Goal: Communication & Community: Participate in discussion

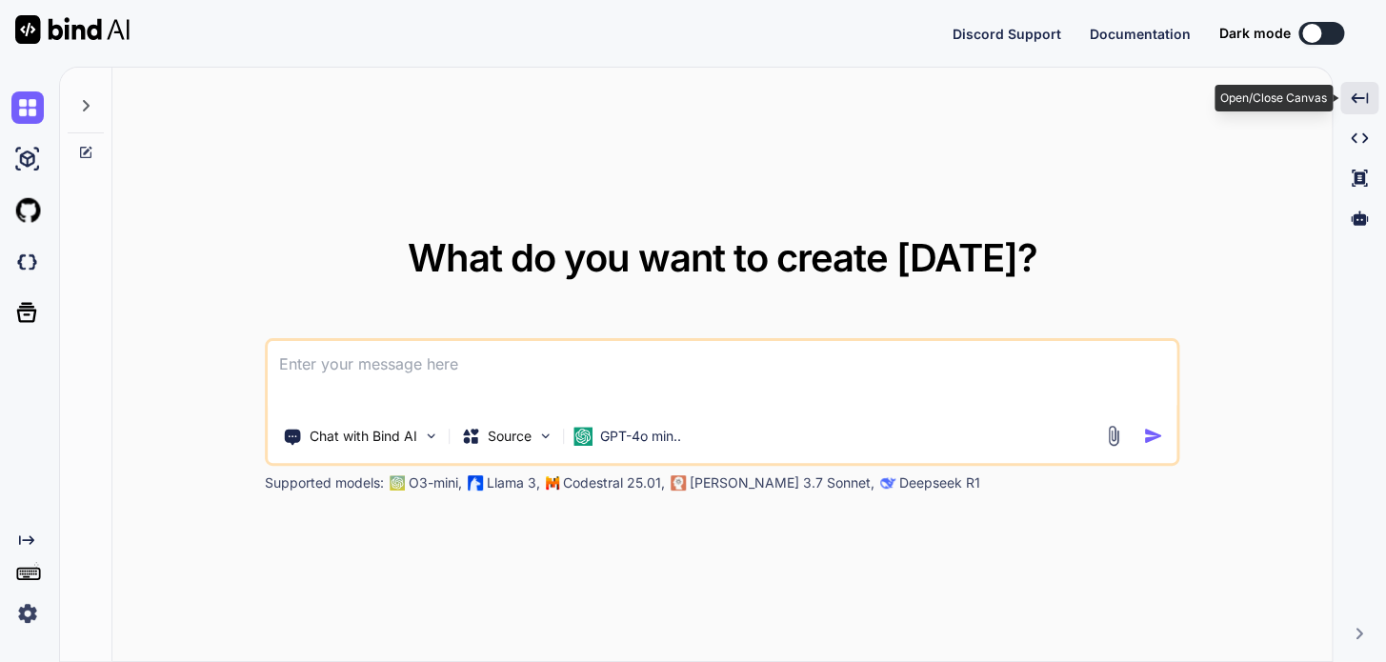
click at [1359, 90] on icon "Created with Pixso." at bounding box center [1359, 98] width 17 height 17
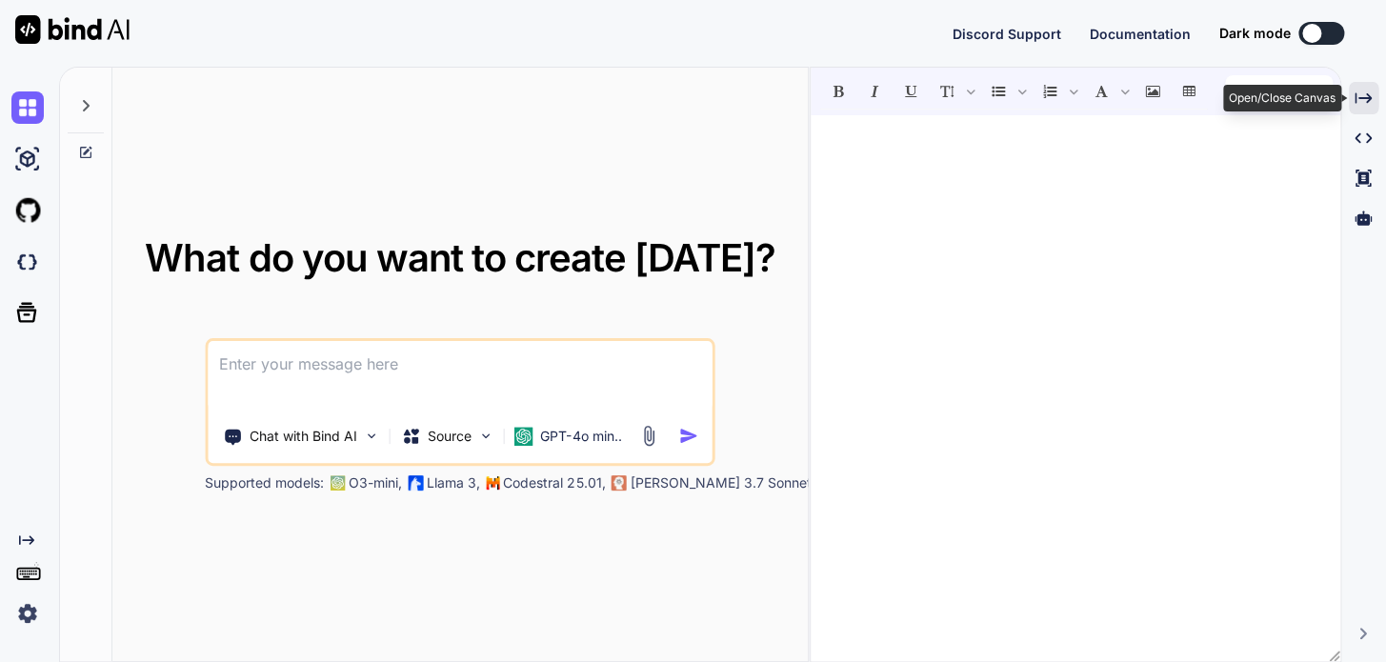
click at [1359, 90] on icon "Created with Pixso." at bounding box center [1363, 98] width 17 height 17
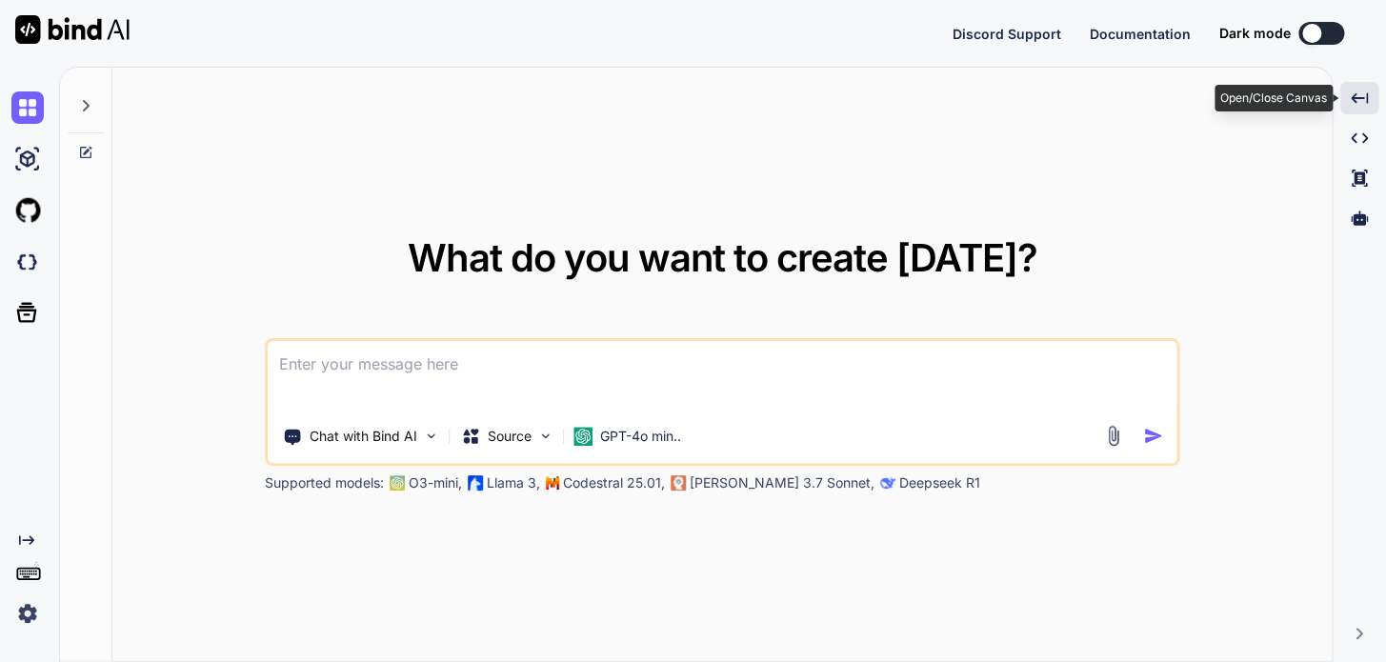
click at [1359, 90] on icon "Created with Pixso." at bounding box center [1359, 98] width 17 height 17
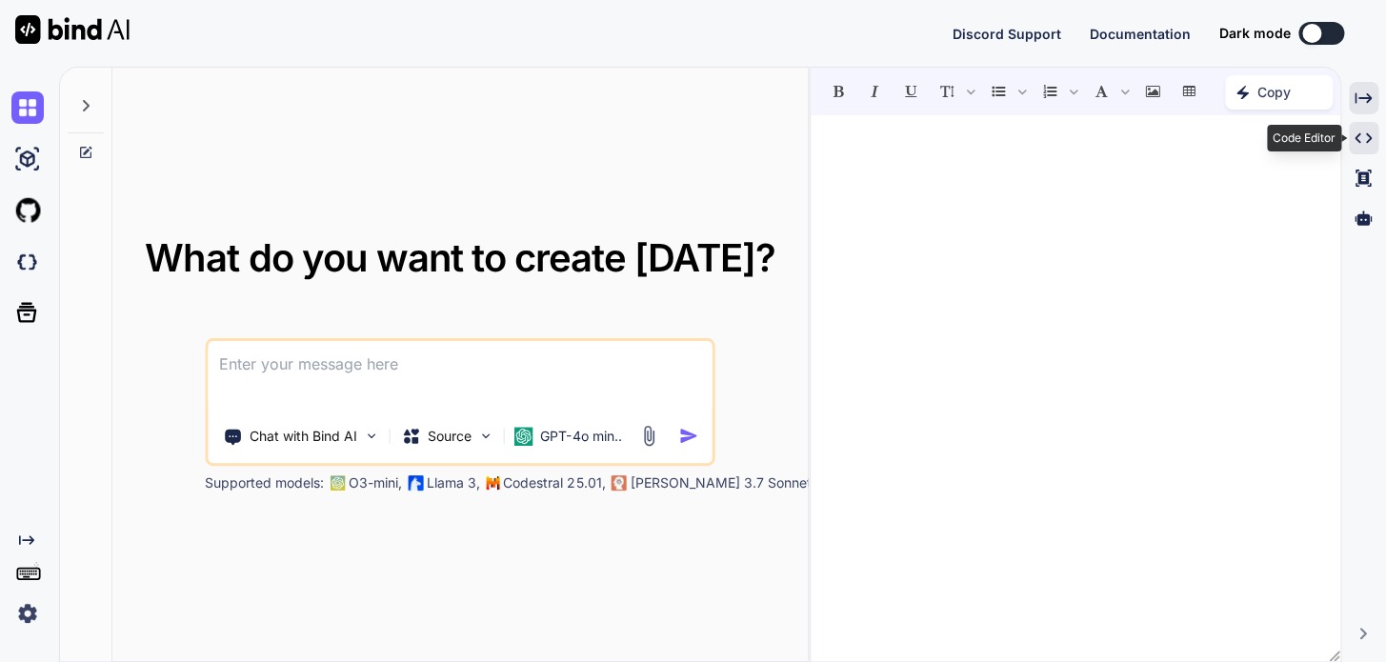
click at [1355, 132] on icon "Created with Pixso." at bounding box center [1363, 138] width 17 height 17
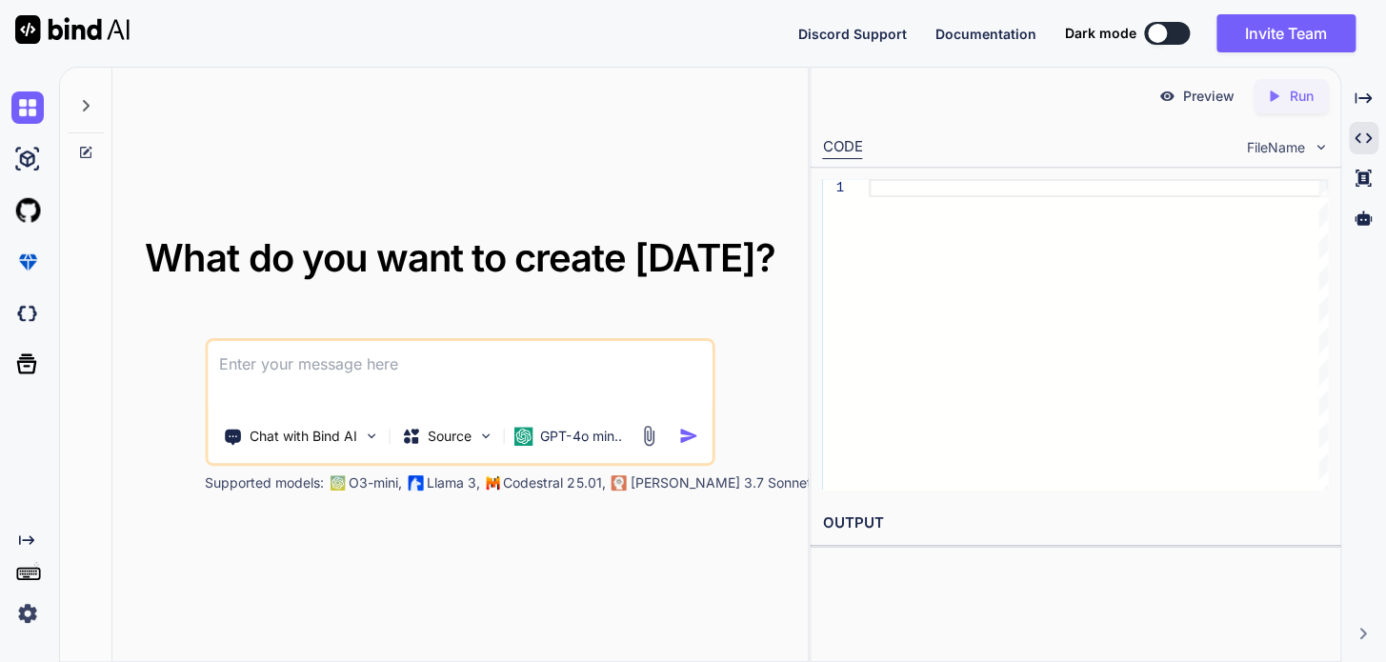
click at [1189, 98] on p "Preview" at bounding box center [1208, 96] width 51 height 19
click at [1010, 196] on div at bounding box center [1098, 334] width 459 height 311
click at [1365, 173] on icon at bounding box center [1363, 178] width 15 height 17
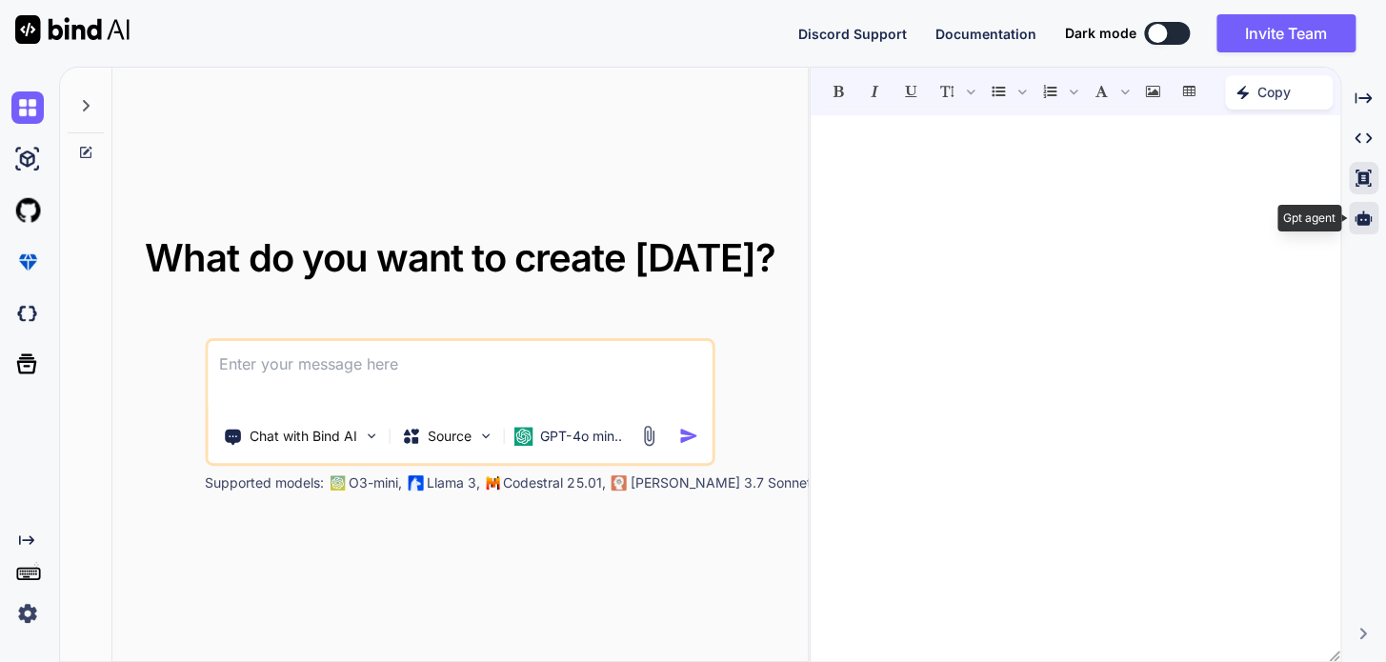
click at [1355, 218] on icon at bounding box center [1363, 218] width 17 height 14
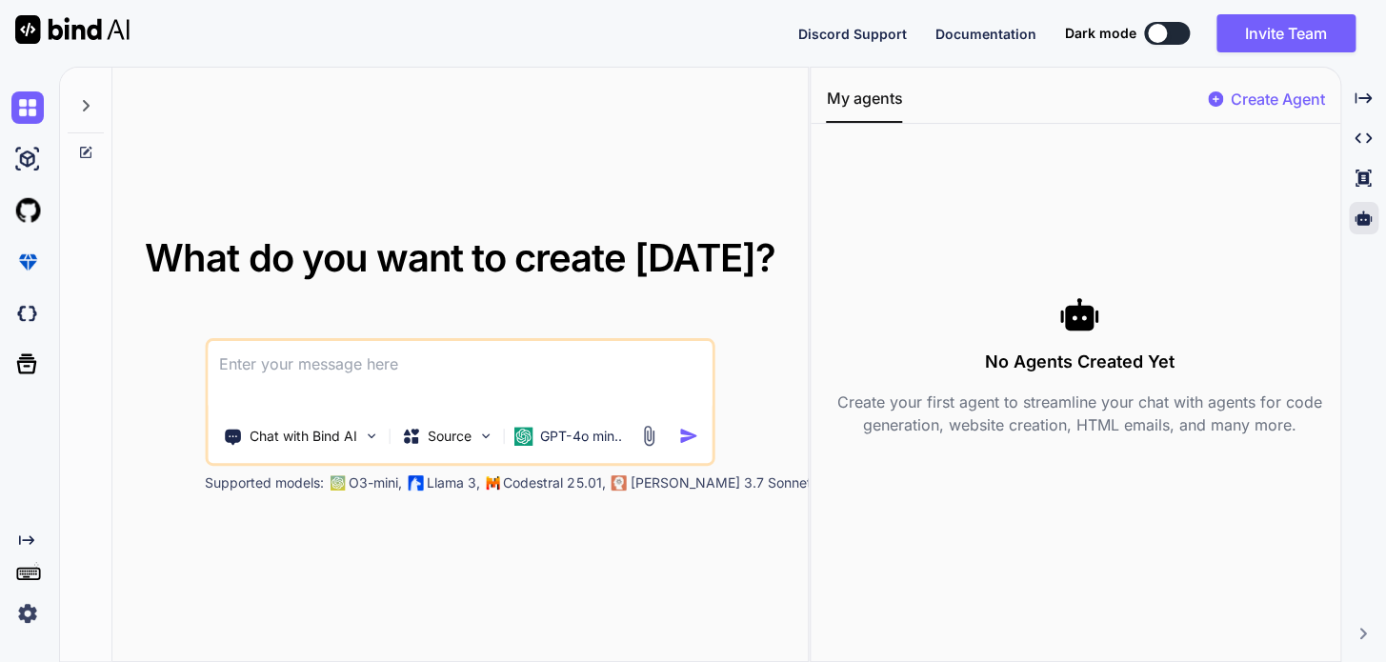
click at [702, 100] on div "What do you want to create [DATE]? Chat with Bind AI Source GPT-4o min.. Suppor…" at bounding box center [459, 365] width 695 height 595
click at [1357, 104] on icon "Created with Pixso." at bounding box center [1363, 98] width 17 height 17
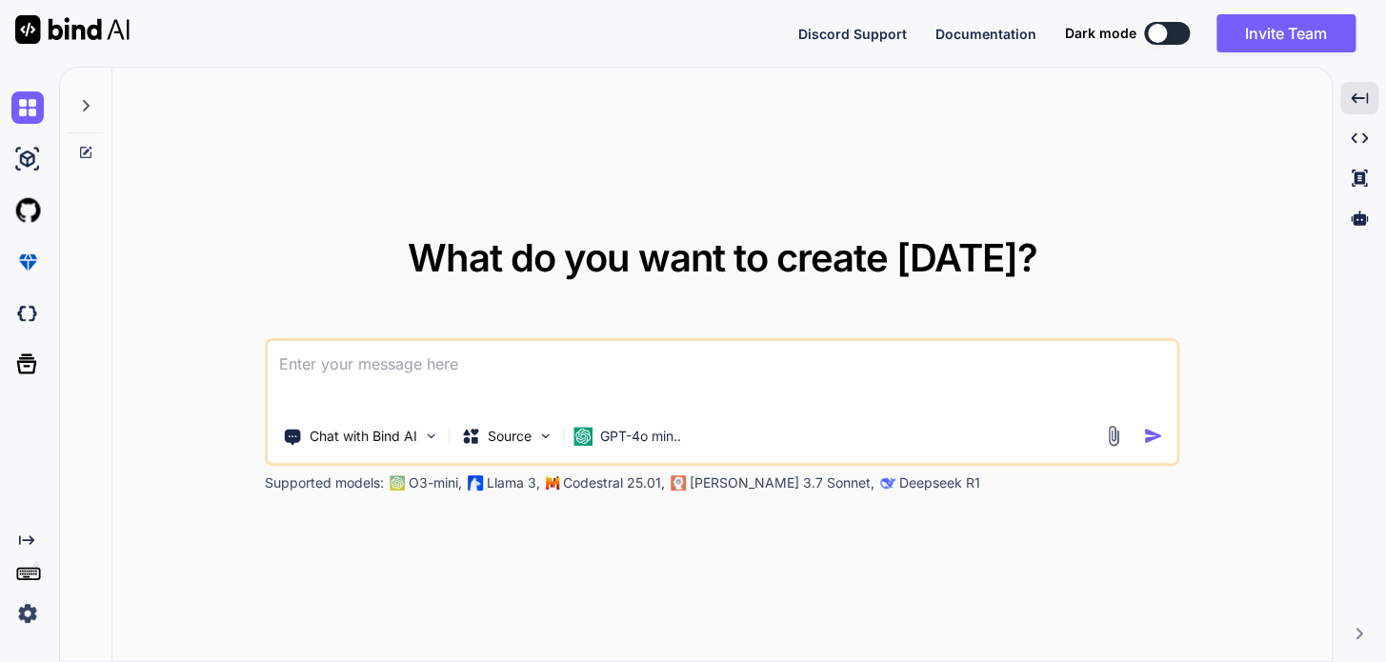
click at [1200, 240] on div "What do you want to create [DATE]? Chat with Bind AI Source GPT-4o min.. Suppor…" at bounding box center [721, 365] width 1219 height 595
click at [29, 540] on icon at bounding box center [26, 540] width 15 height 10
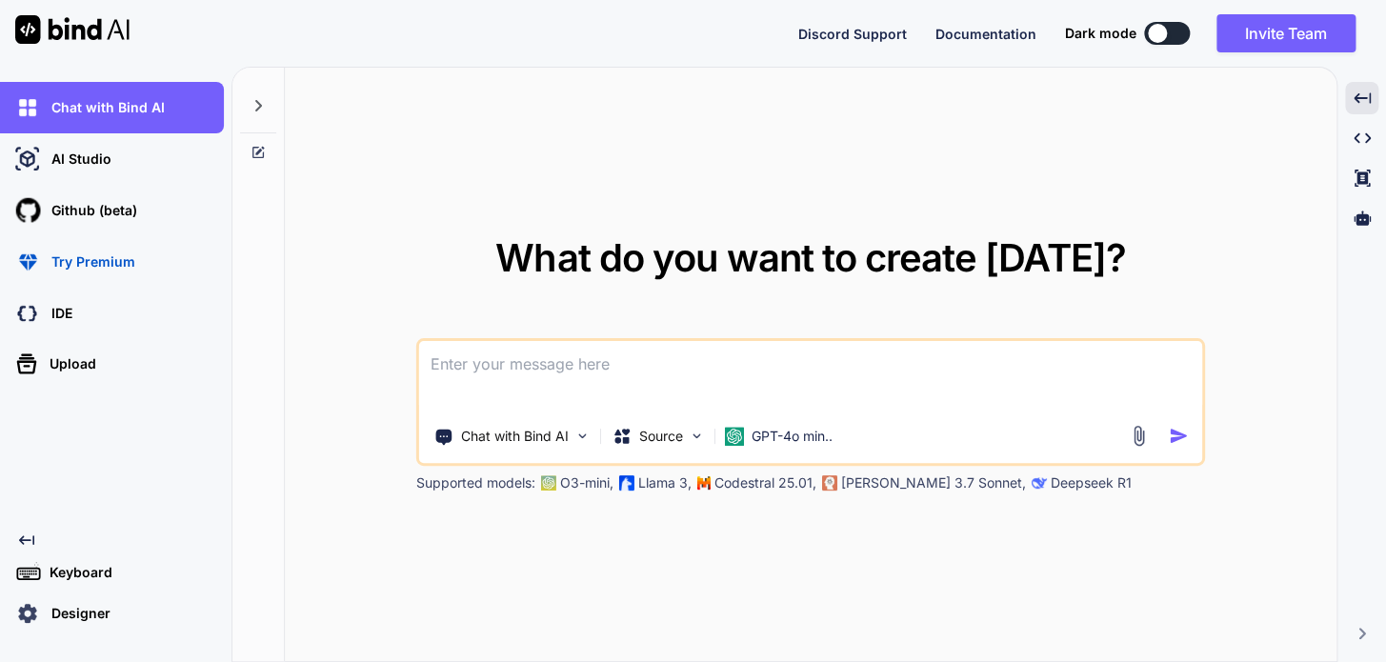
click at [29, 540] on icon at bounding box center [26, 540] width 15 height 10
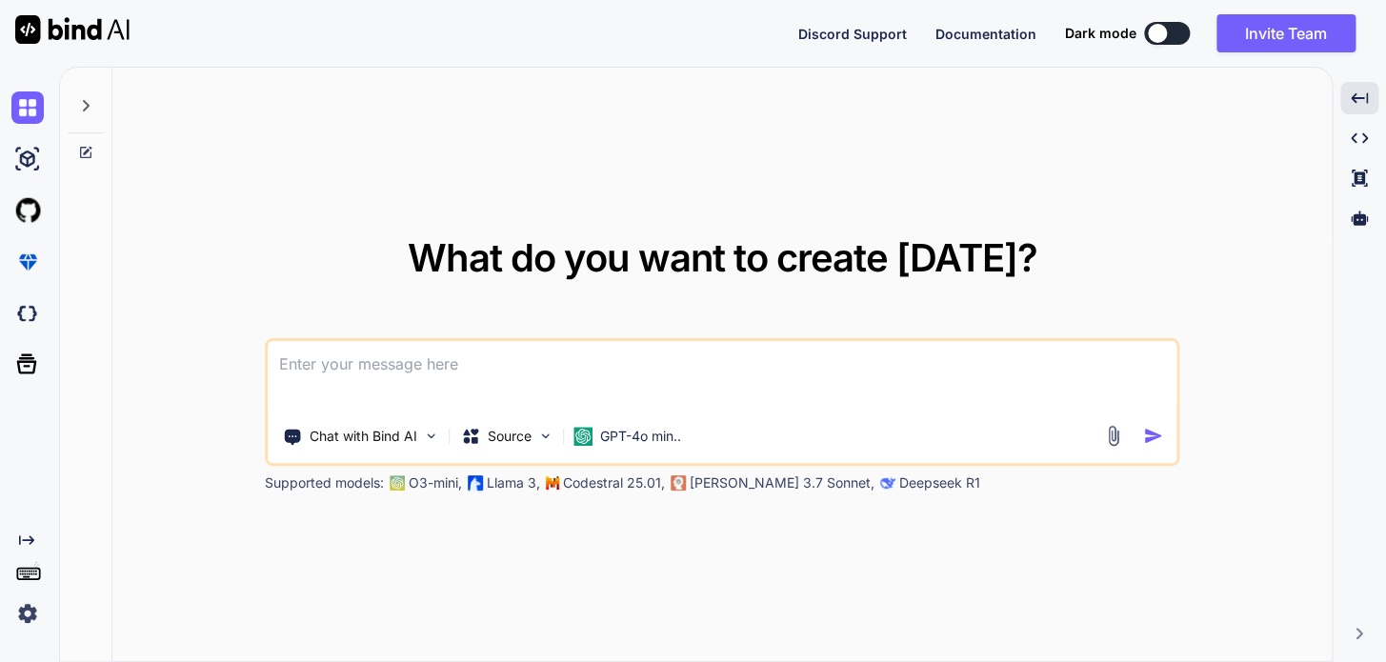
click at [29, 540] on icon at bounding box center [26, 540] width 15 height 10
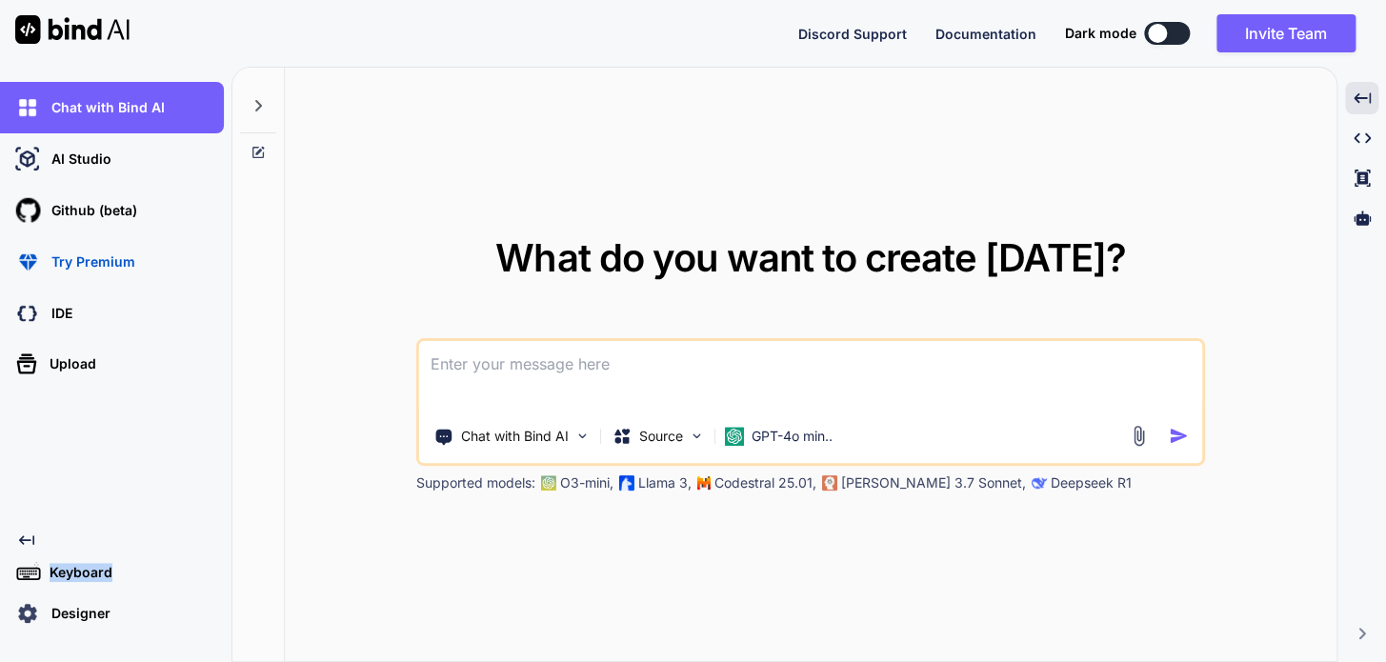
click at [29, 540] on icon at bounding box center [26, 540] width 15 height 10
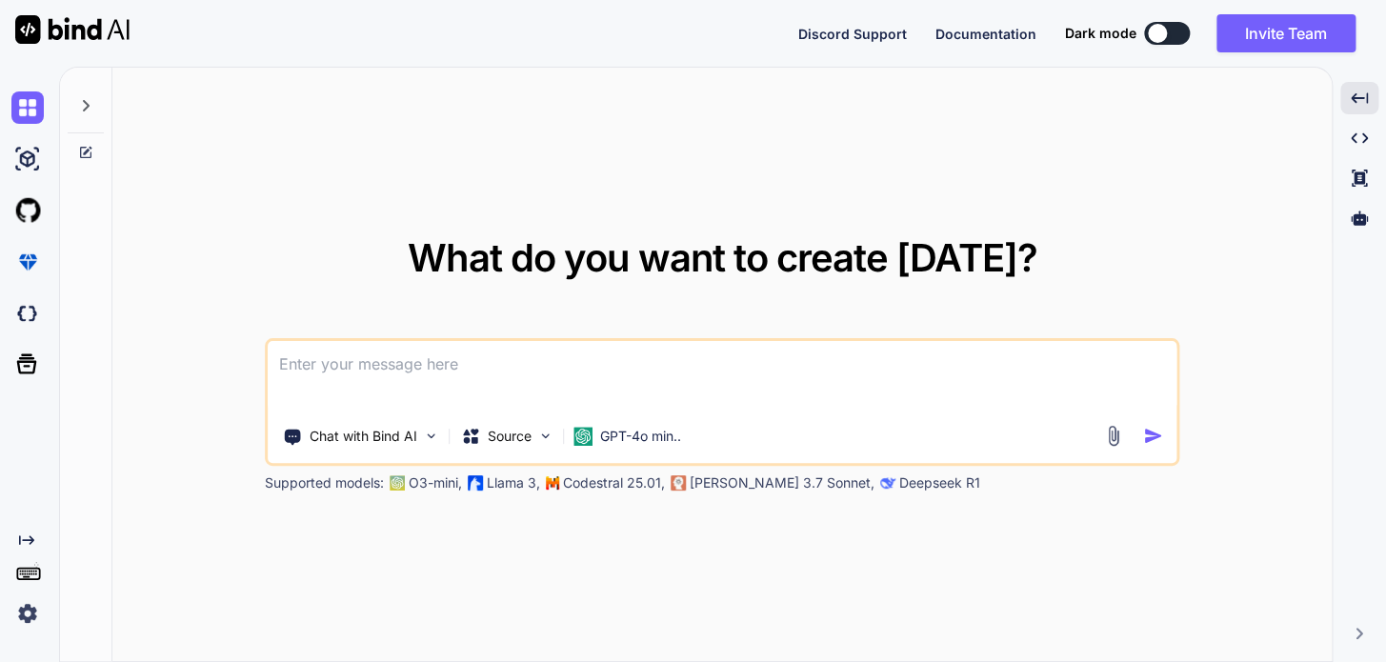
click at [81, 99] on icon at bounding box center [85, 105] width 15 height 15
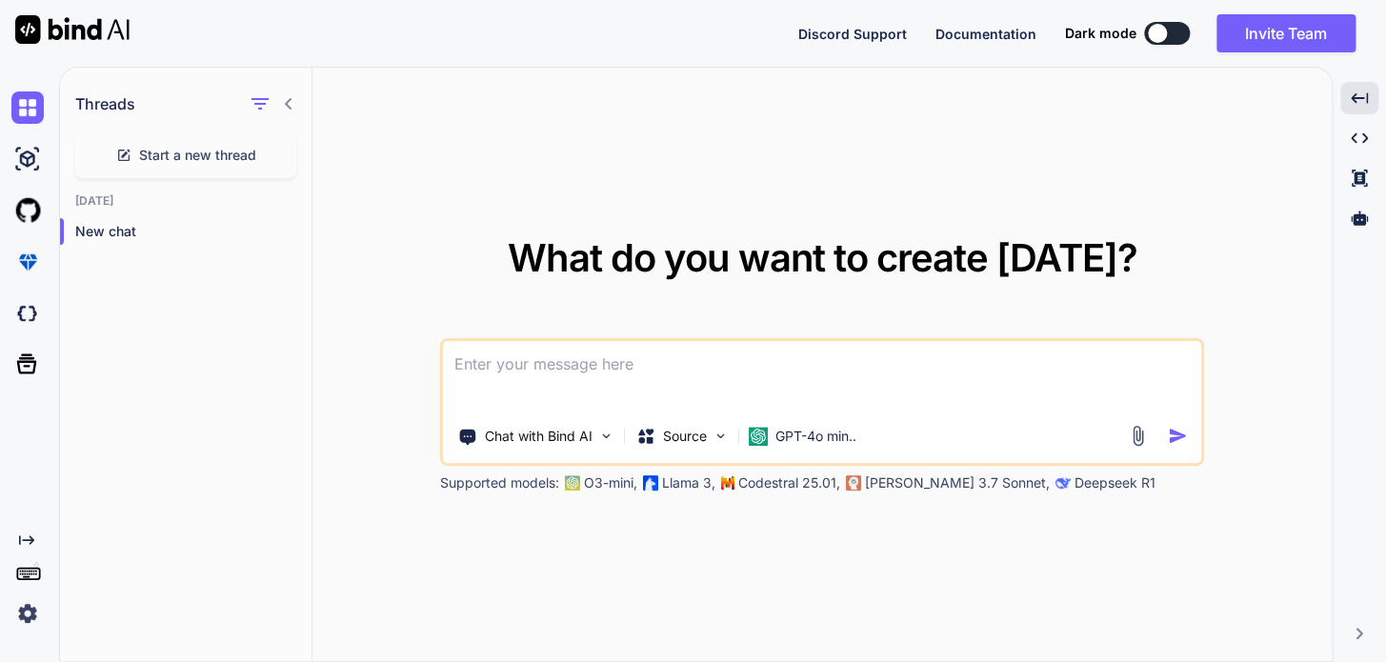
click at [81, 99] on h1 "Threads" at bounding box center [105, 103] width 60 height 23
click at [251, 100] on icon "button" at bounding box center [260, 103] width 23 height 23
click at [419, 94] on div "What do you want to create [DATE]? Chat with Bind AI Source GPT-4o min.. Suppor…" at bounding box center [821, 365] width 1019 height 595
click at [110, 239] on p "New chat" at bounding box center [193, 231] width 236 height 19
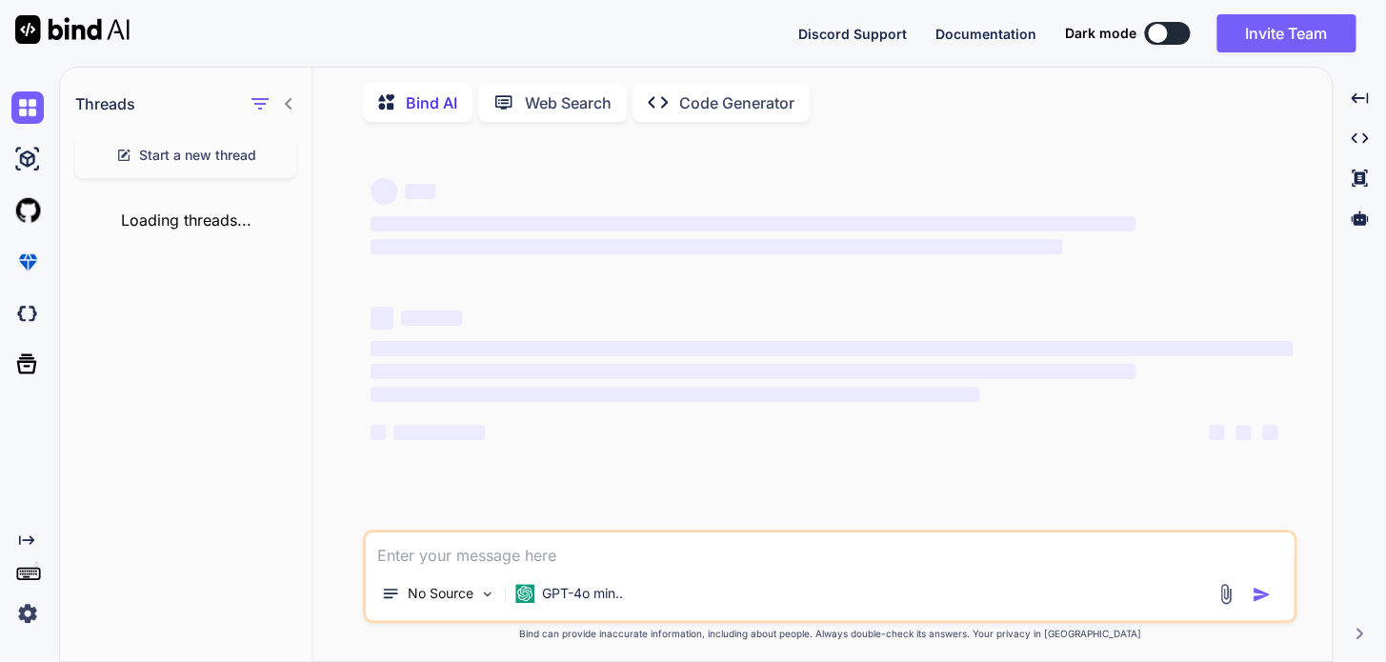
type textarea "x"
click at [289, 99] on icon at bounding box center [288, 103] width 7 height 11
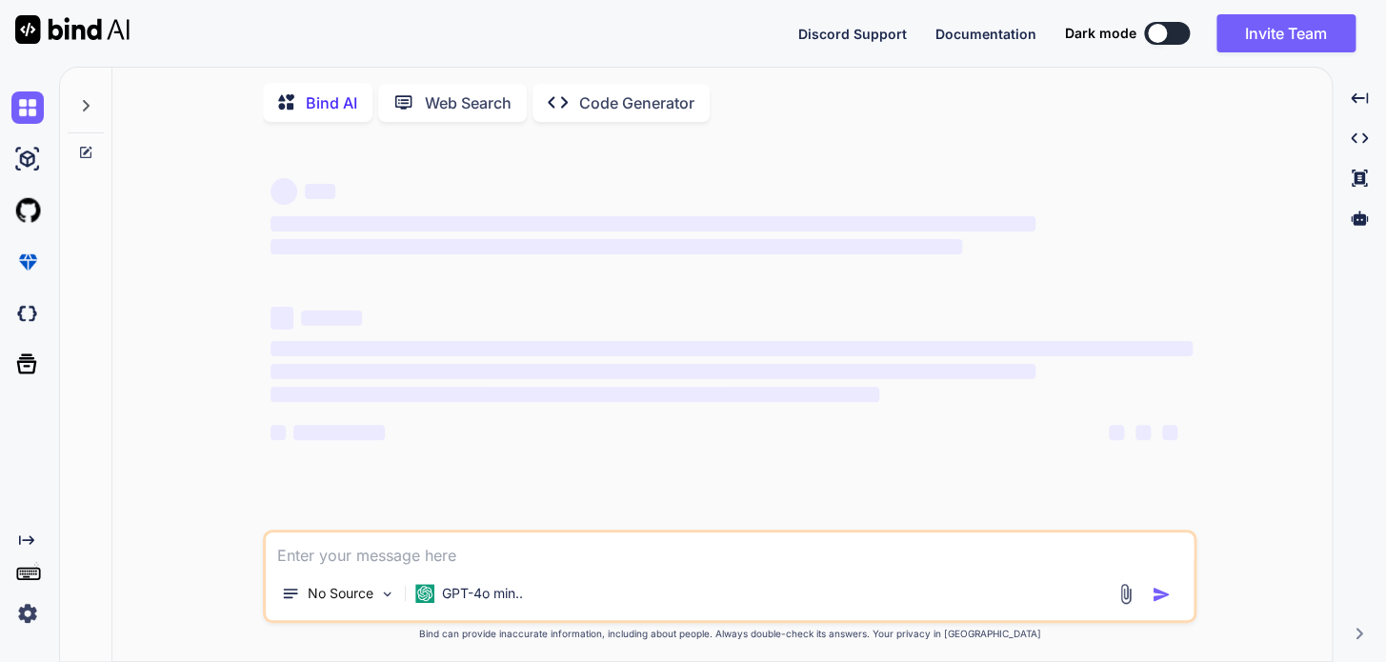
click at [169, 171] on div "‌ ‌ ‌ ‌ ‌ ‌ ‌ ‌ ‌ ‌ ‌ ‌ ‌ ‌ No Source GPT-4o min.. Created with Bind Always che…" at bounding box center [730, 400] width 1204 height 527
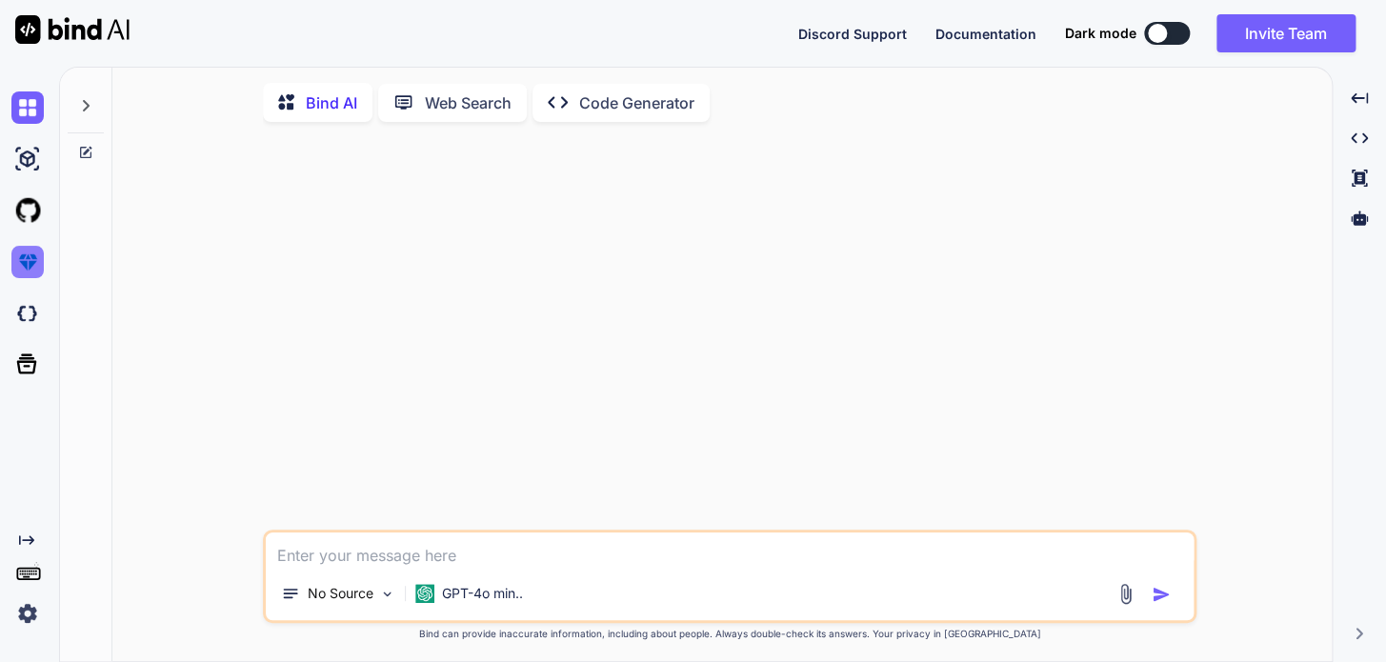
click at [34, 263] on img at bounding box center [27, 262] width 32 height 32
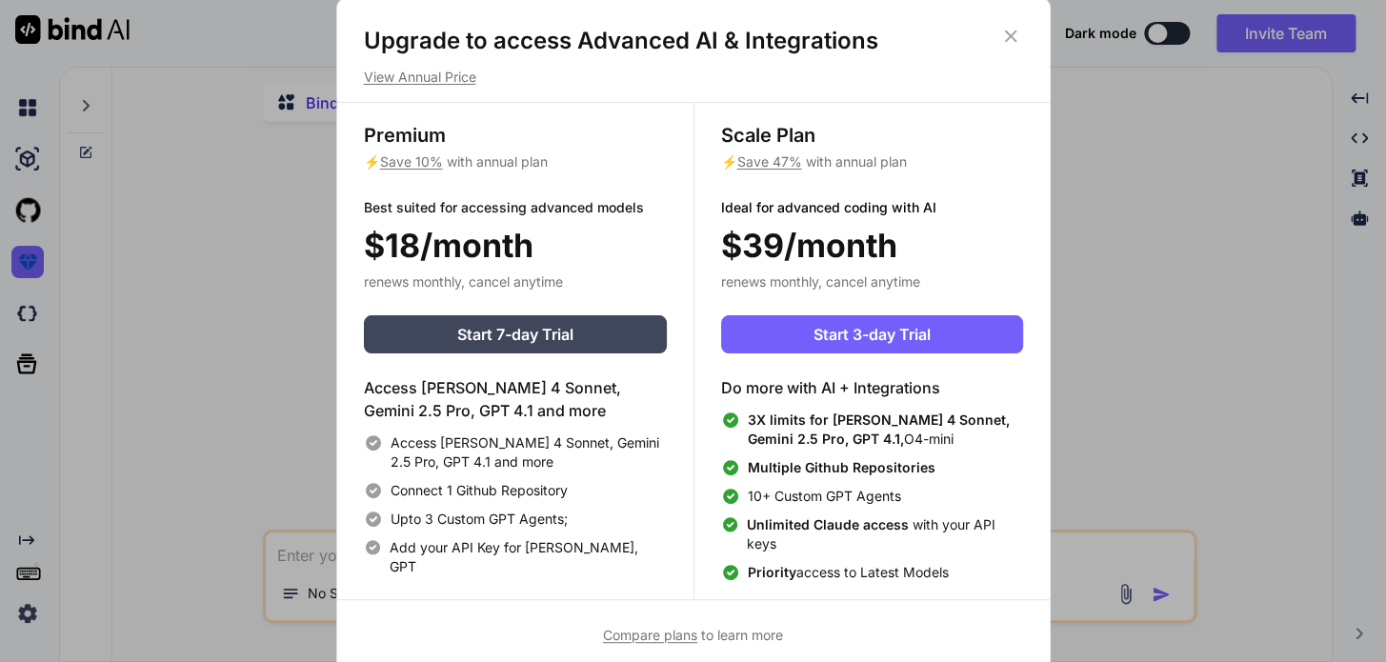
click at [1013, 38] on icon at bounding box center [1010, 36] width 12 height 12
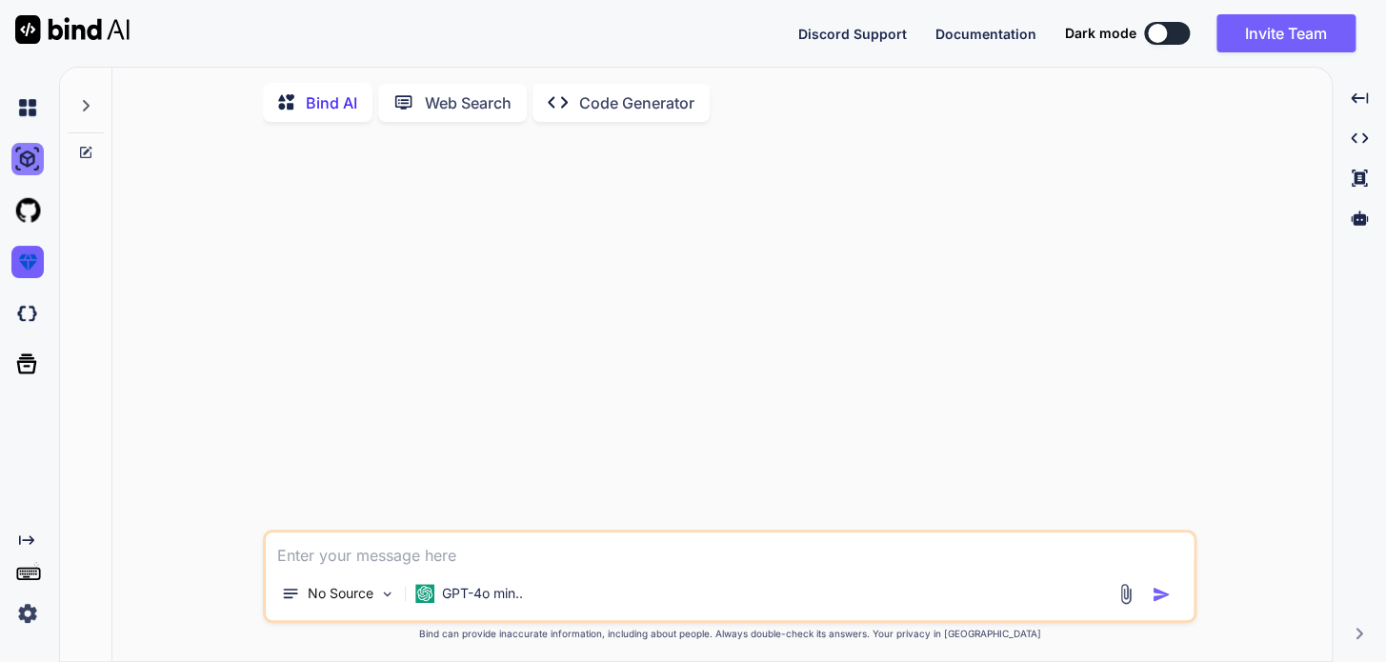
click at [32, 155] on img at bounding box center [27, 159] width 32 height 32
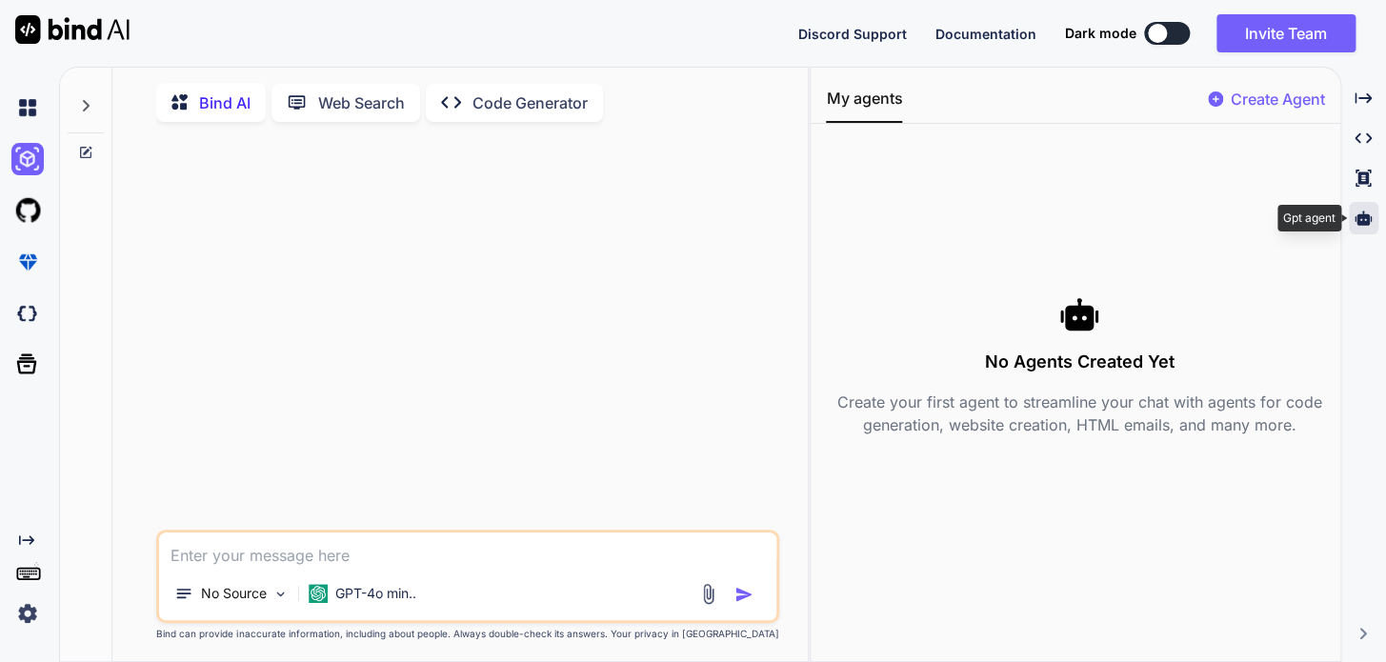
click at [1355, 219] on icon at bounding box center [1363, 218] width 17 height 14
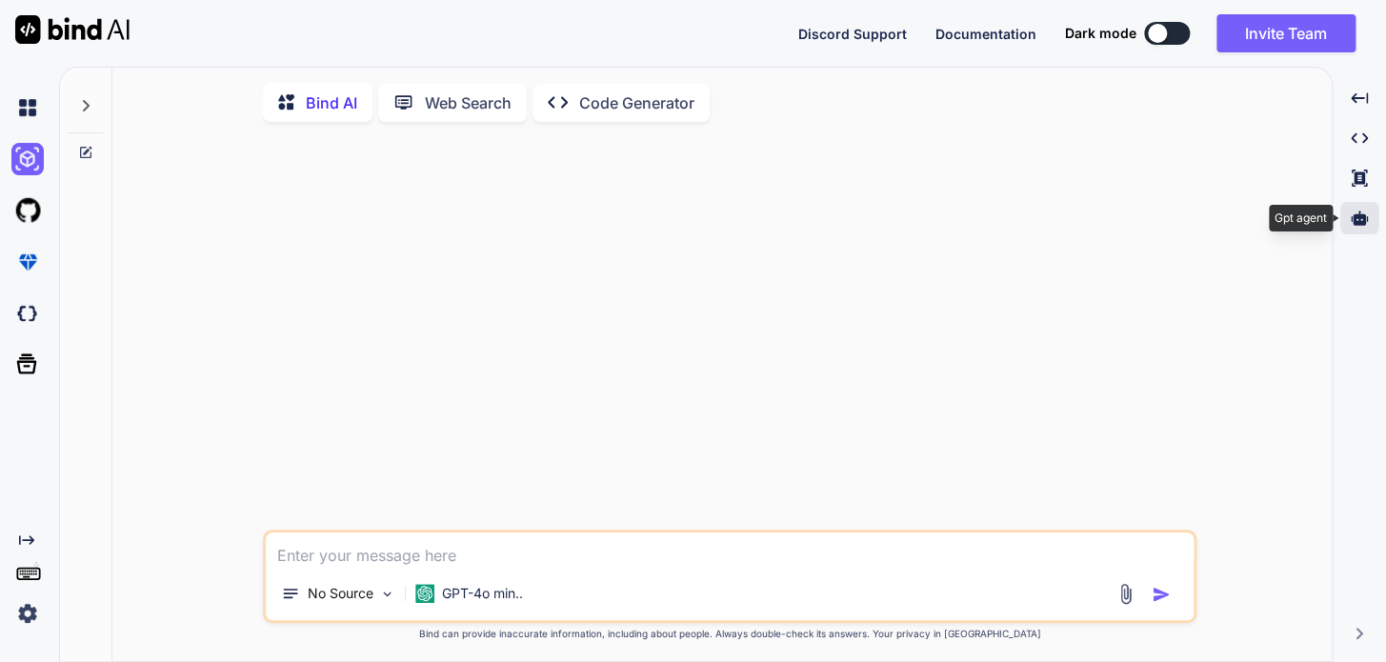
click at [1355, 220] on icon at bounding box center [1359, 218] width 17 height 14
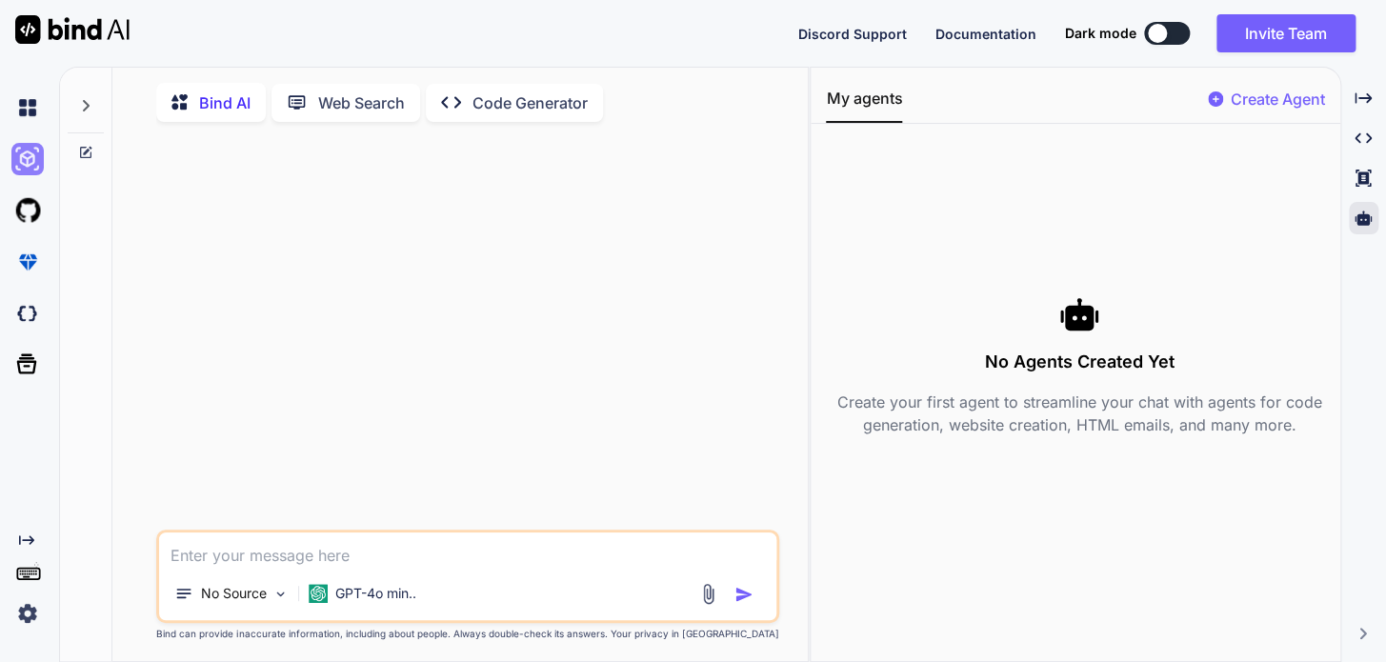
click at [21, 150] on img at bounding box center [27, 159] width 32 height 32
click at [25, 99] on img at bounding box center [27, 107] width 32 height 32
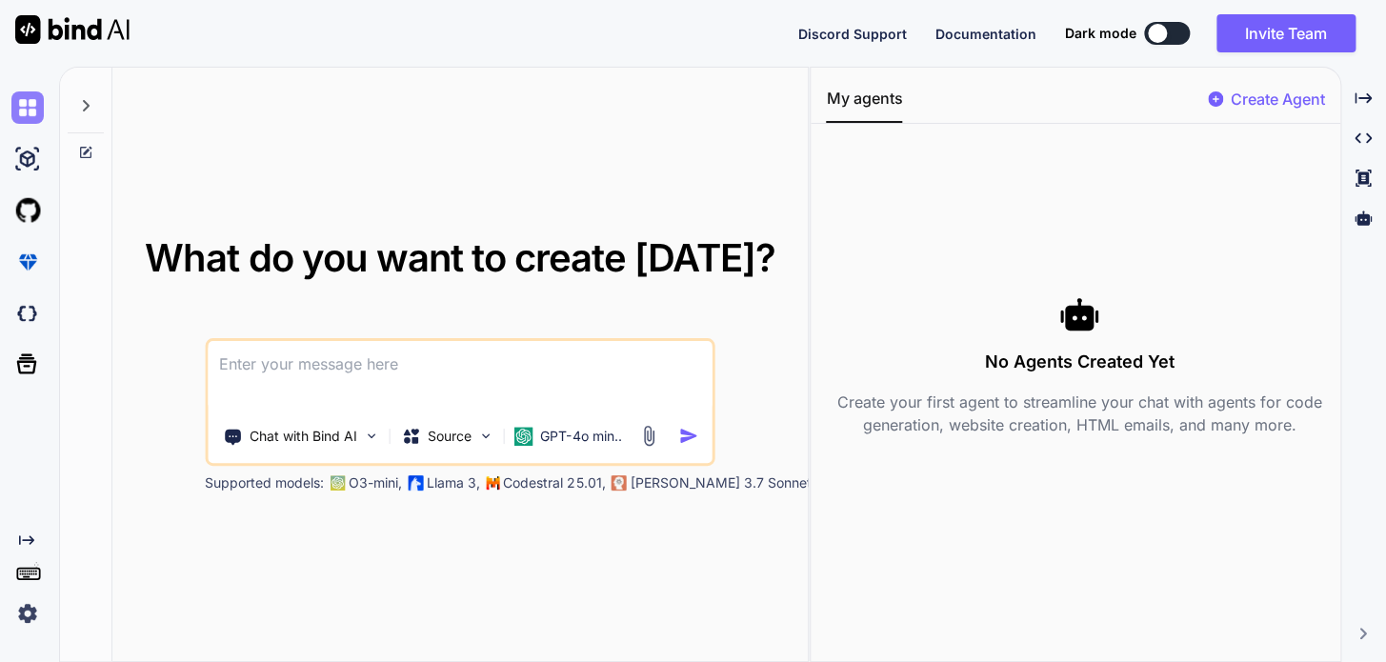
click at [28, 113] on img at bounding box center [27, 107] width 32 height 32
click at [1355, 103] on icon at bounding box center [1363, 97] width 17 height 10
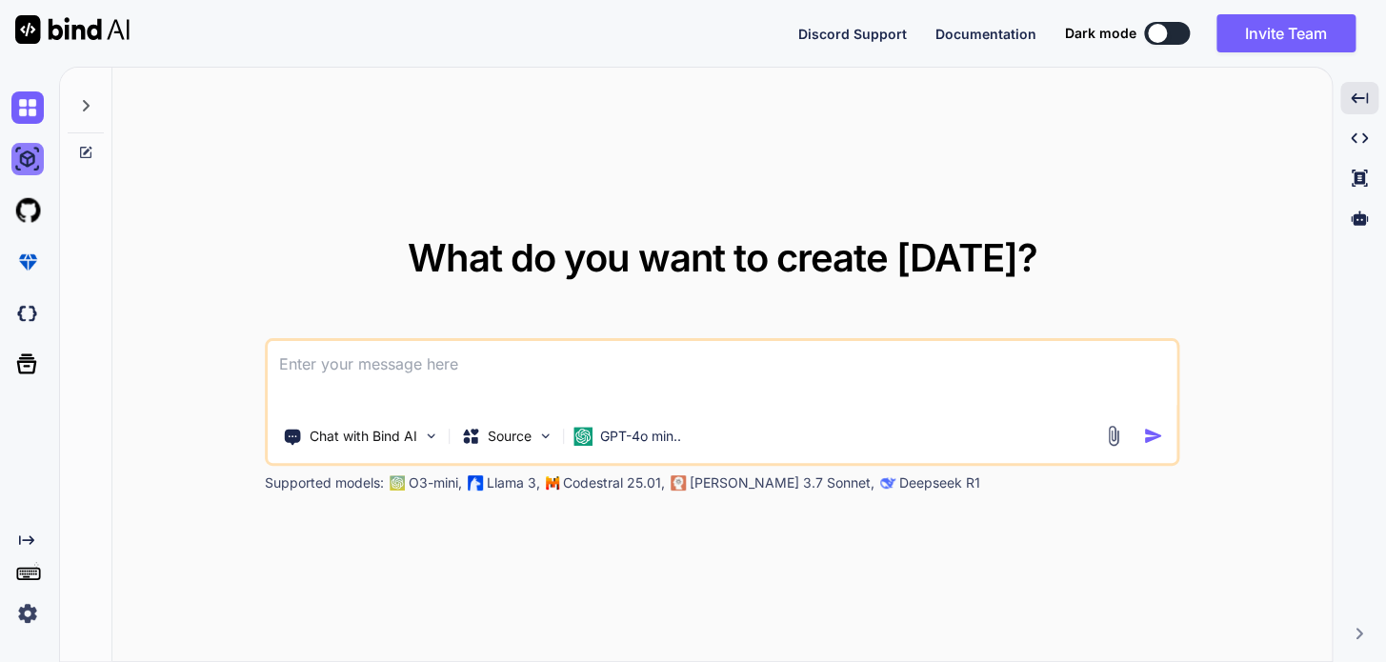
click at [19, 164] on img at bounding box center [27, 159] width 32 height 32
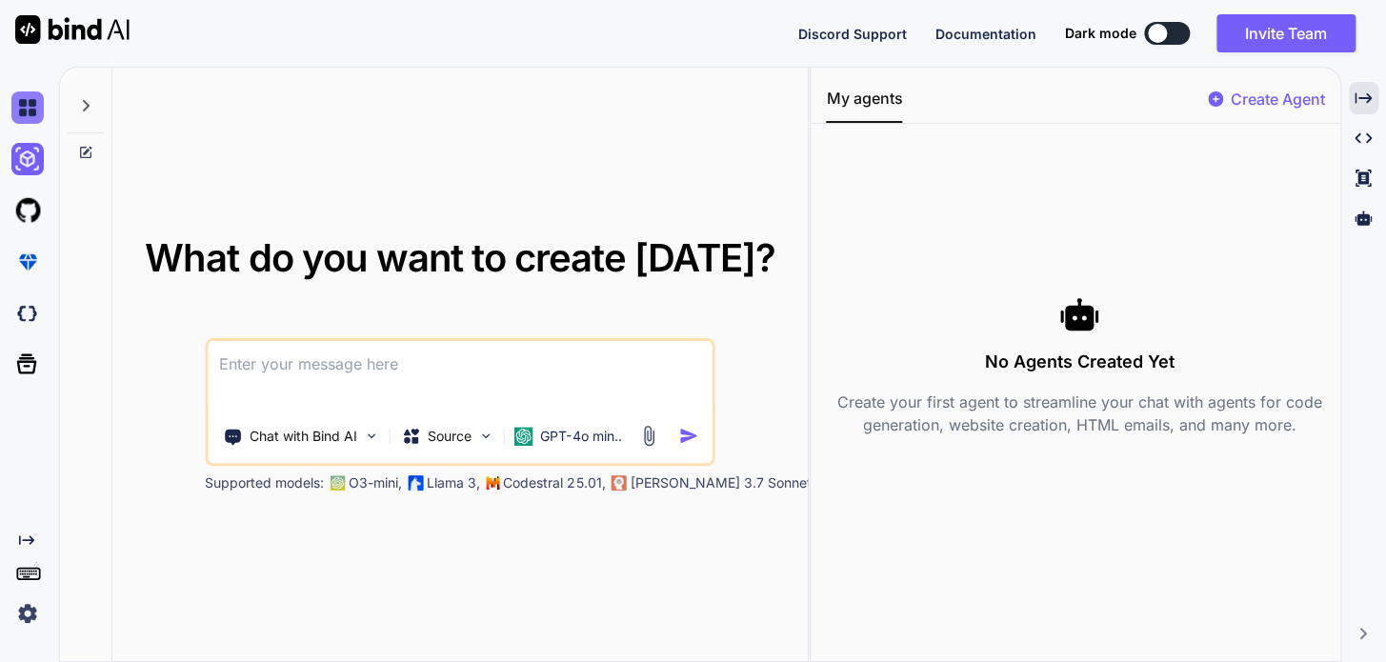
click at [31, 111] on img at bounding box center [27, 107] width 32 height 32
click at [1358, 96] on icon "Created with Pixso." at bounding box center [1363, 98] width 17 height 17
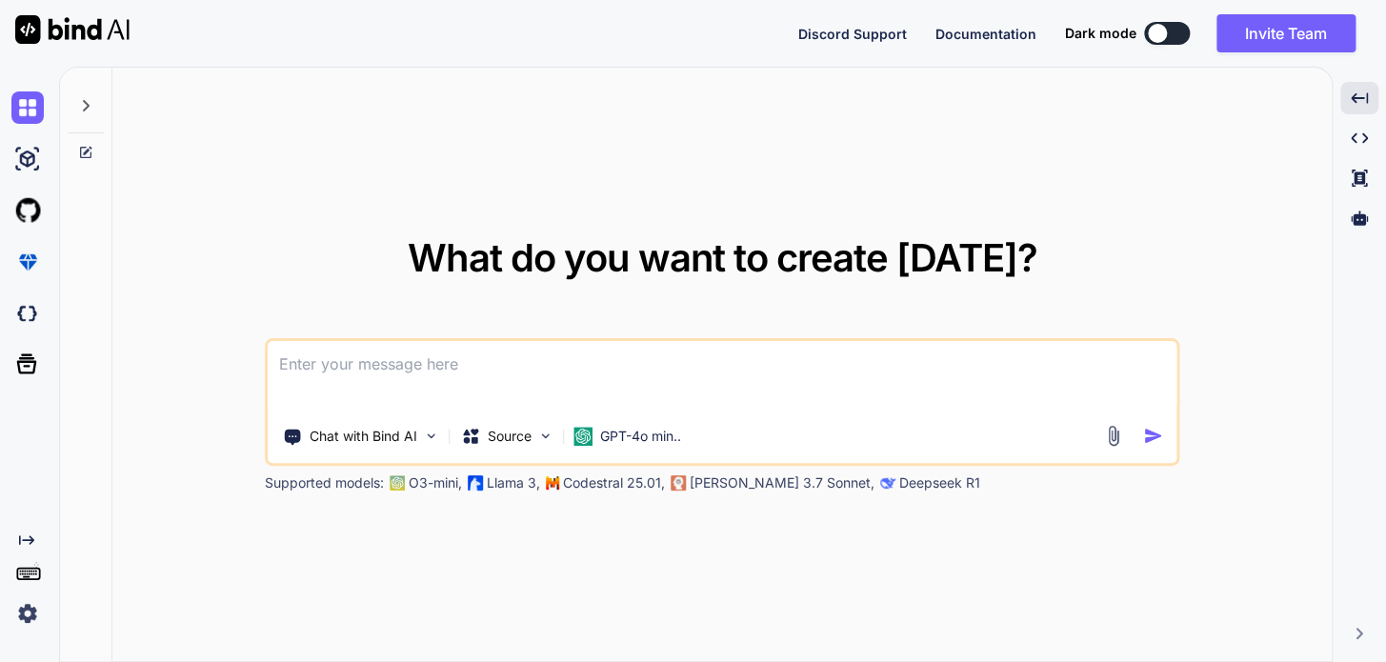
click at [852, 151] on div "What do you want to create [DATE]? Chat with Bind AI Source GPT-4o min.. Suppor…" at bounding box center [721, 365] width 1219 height 595
click at [38, 111] on img at bounding box center [27, 107] width 32 height 32
click at [443, 196] on div "What do you want to create [DATE]? Chat with Bind AI Source GPT-4o min.. Suppor…" at bounding box center [721, 365] width 1219 height 595
click at [35, 105] on img at bounding box center [27, 107] width 32 height 32
click at [35, 168] on img at bounding box center [27, 159] width 32 height 32
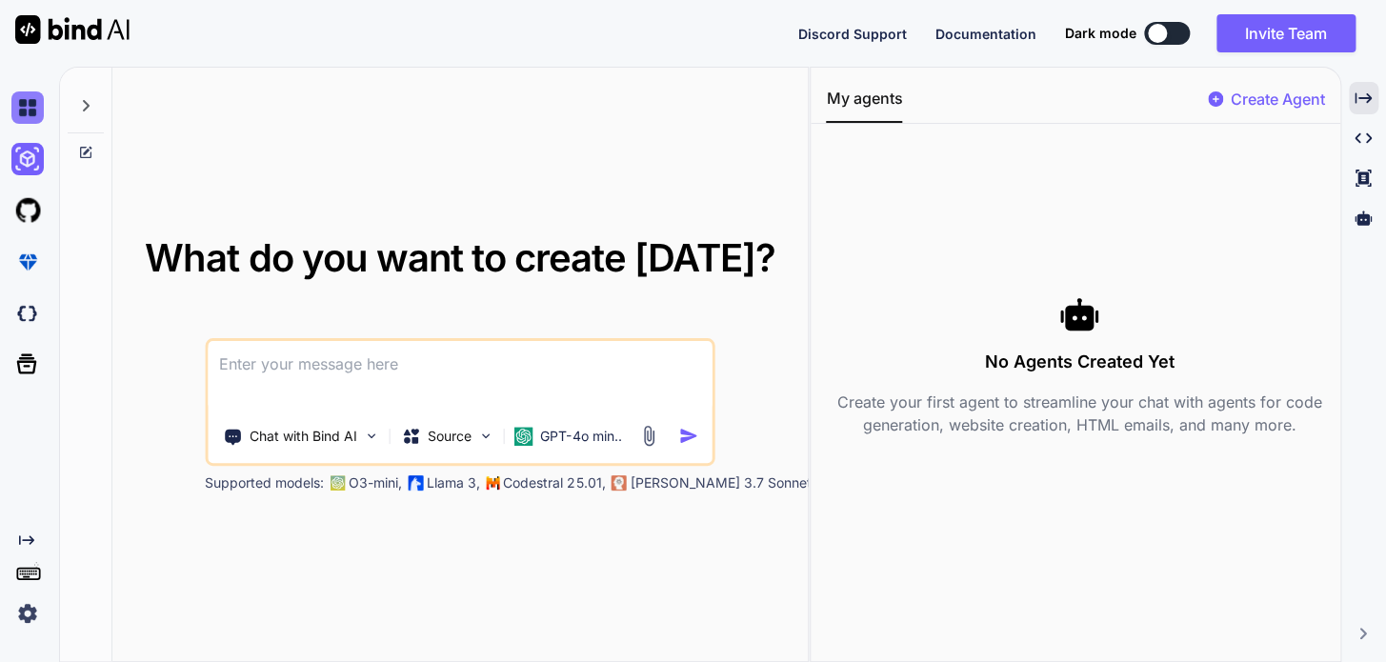
click at [32, 102] on img at bounding box center [27, 107] width 32 height 32
click at [326, 144] on div "What do you want to create [DATE]? Chat with Bind AI Source GPT-4o min.. Suppor…" at bounding box center [459, 365] width 695 height 595
click at [1356, 99] on icon "Created with Pixso." at bounding box center [1363, 98] width 17 height 17
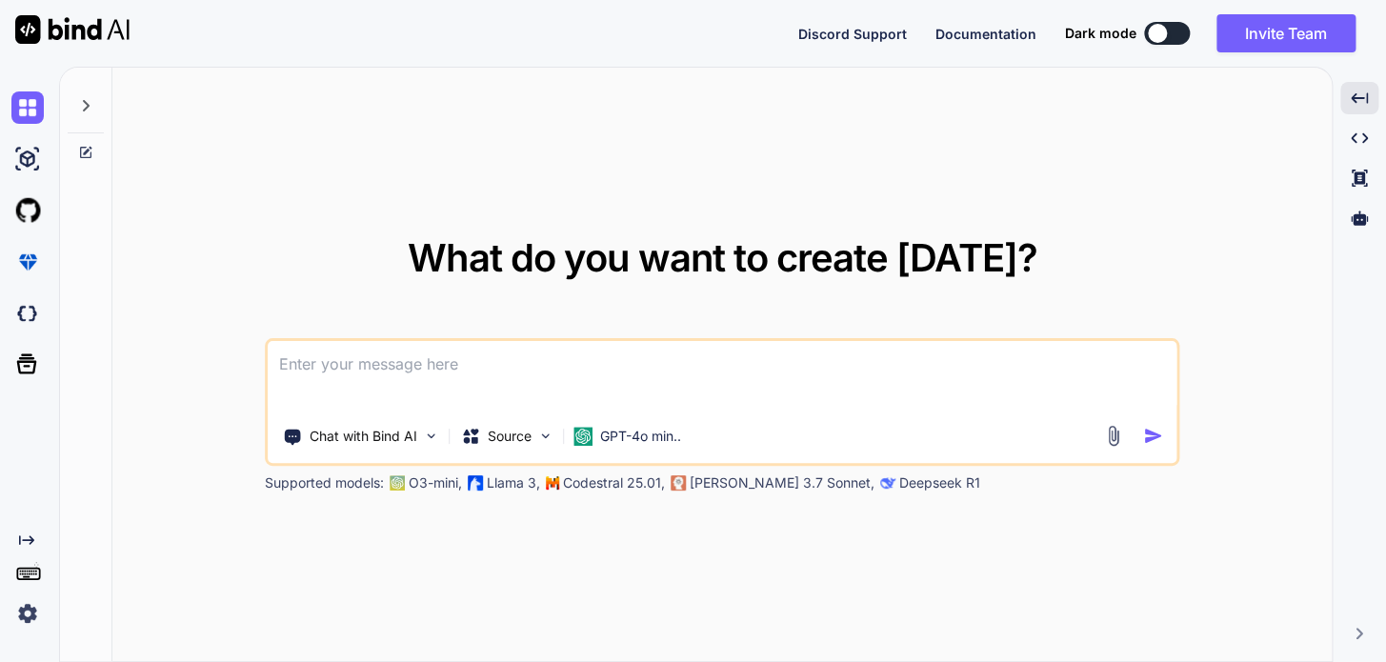
click at [589, 515] on div "What do you want to create [DATE]? Chat with Bind AI Source GPT-4o min.. Suppor…" at bounding box center [721, 365] width 1219 height 595
click at [29, 367] on icon at bounding box center [26, 364] width 27 height 27
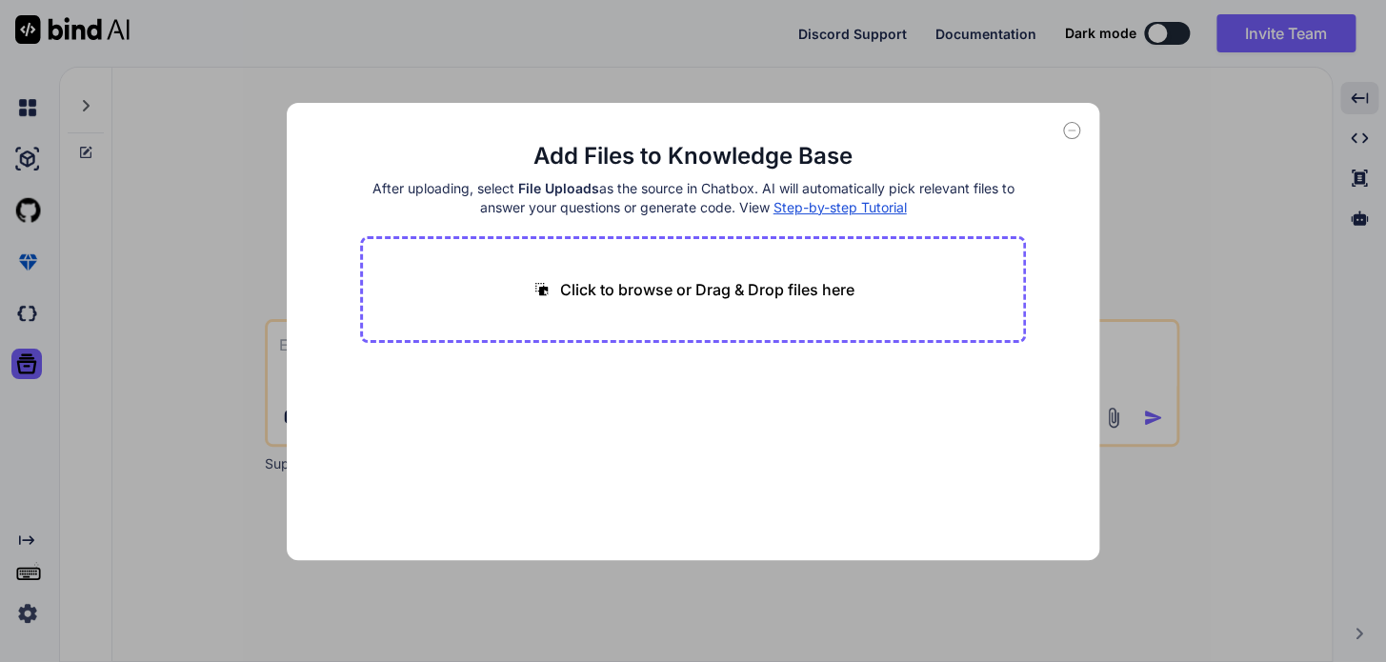
click at [1072, 133] on icon at bounding box center [1071, 130] width 17 height 17
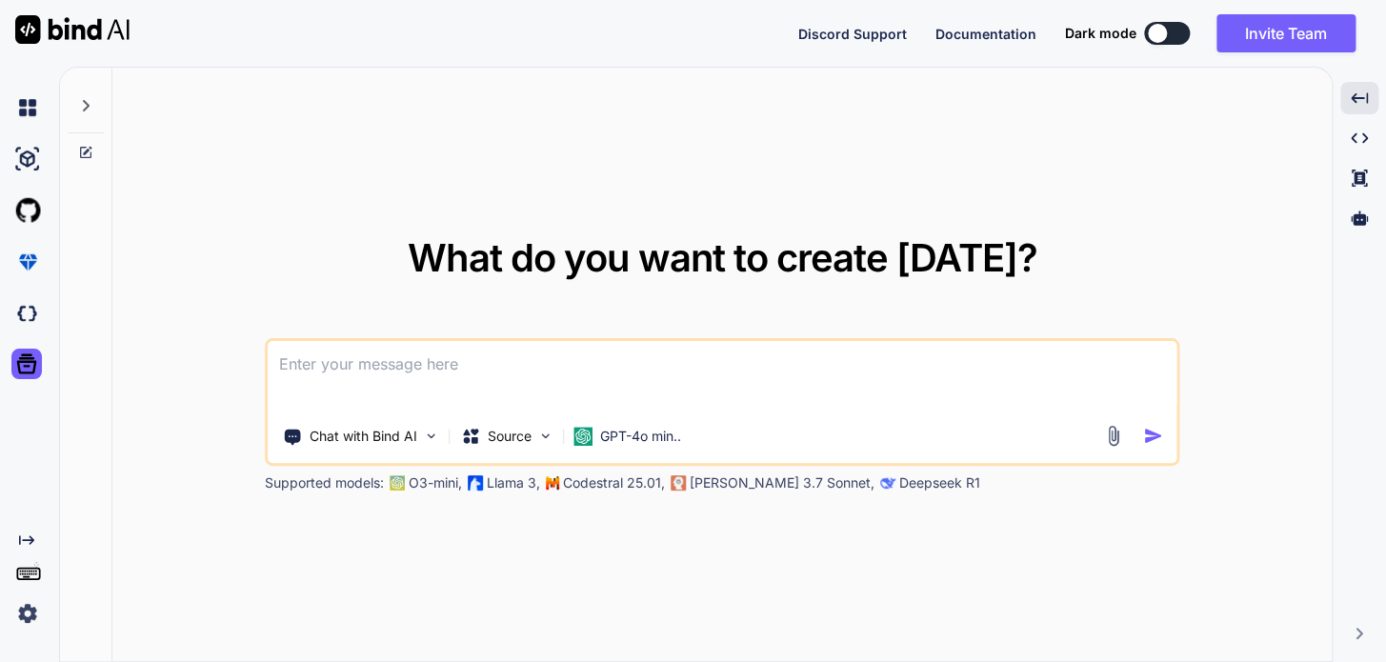
click at [17, 536] on icon "Created with Pixso." at bounding box center [22, 539] width 23 height 15
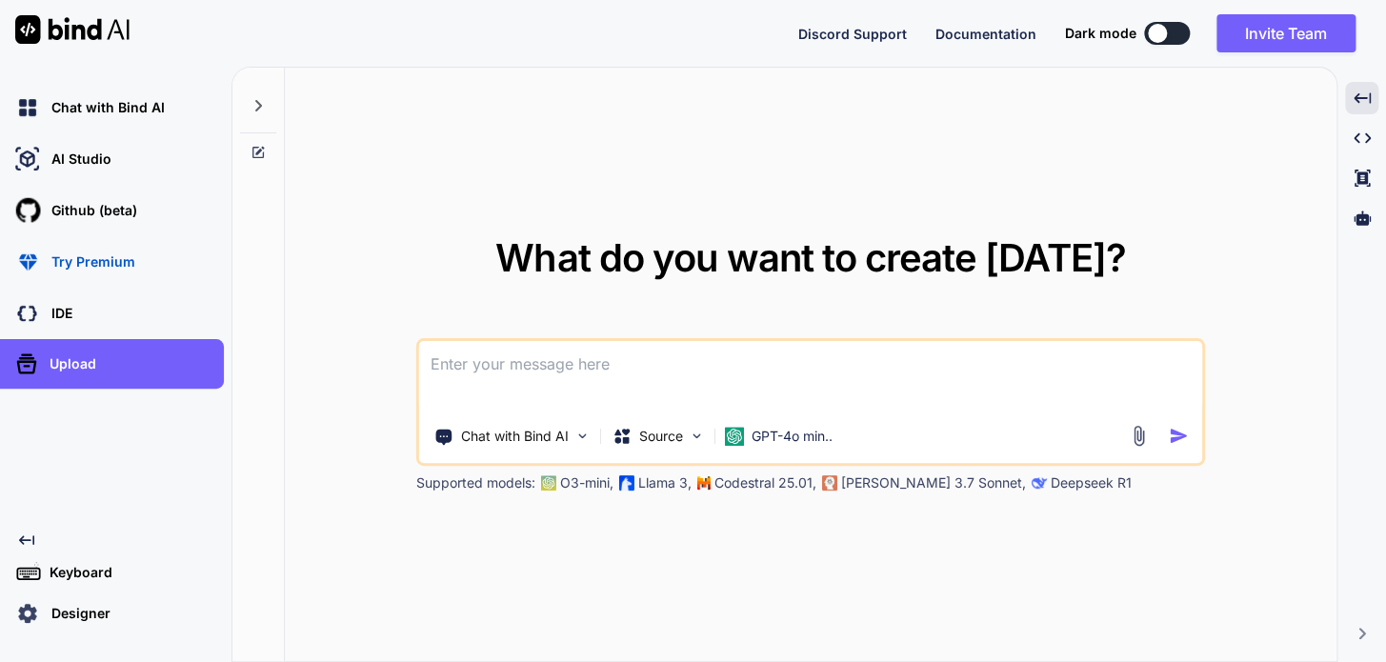
click at [19, 537] on icon "Created with Pixso." at bounding box center [26, 539] width 15 height 15
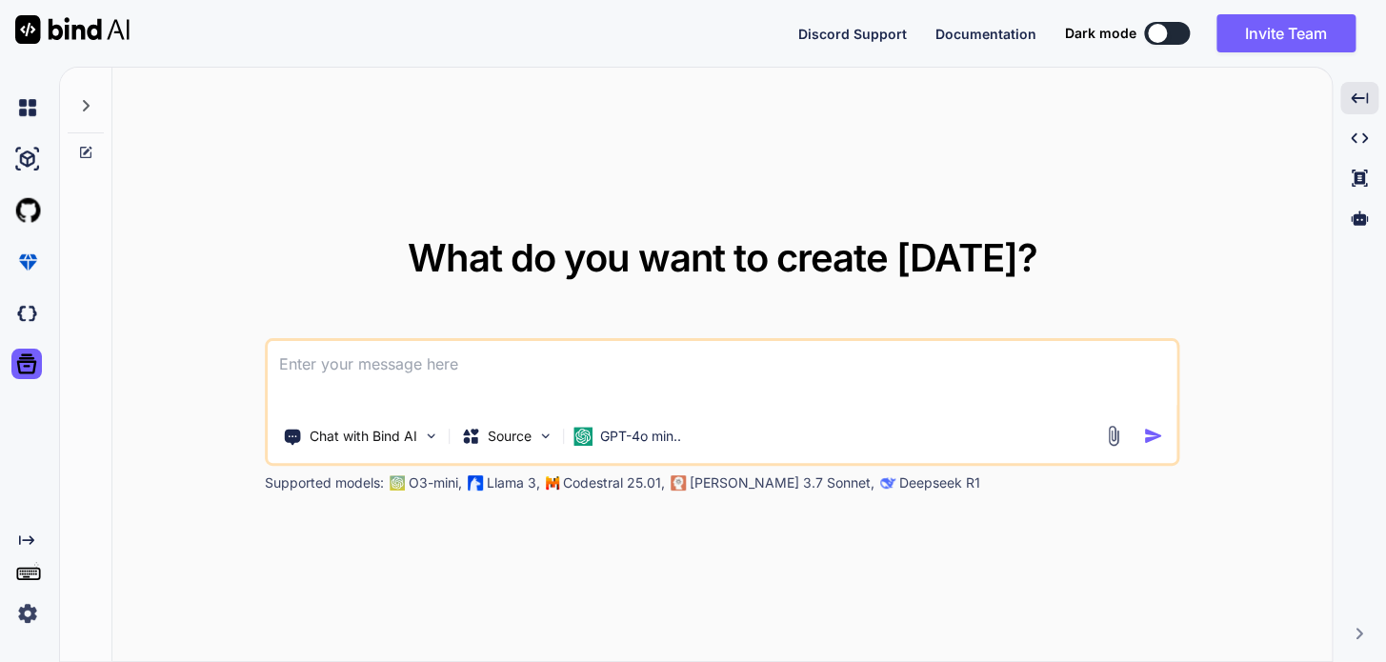
click at [19, 537] on icon "Created with Pixso." at bounding box center [26, 539] width 15 height 15
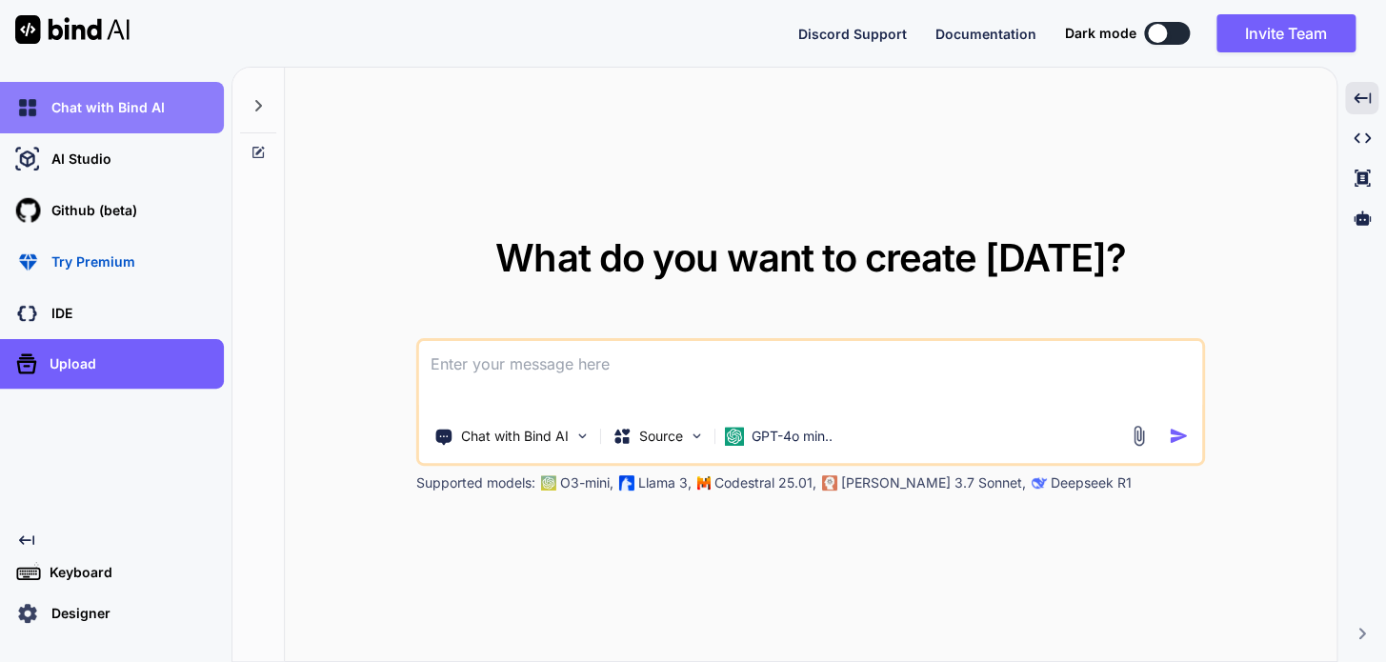
click at [136, 126] on div "Chat with Bind AI" at bounding box center [112, 107] width 224 height 51
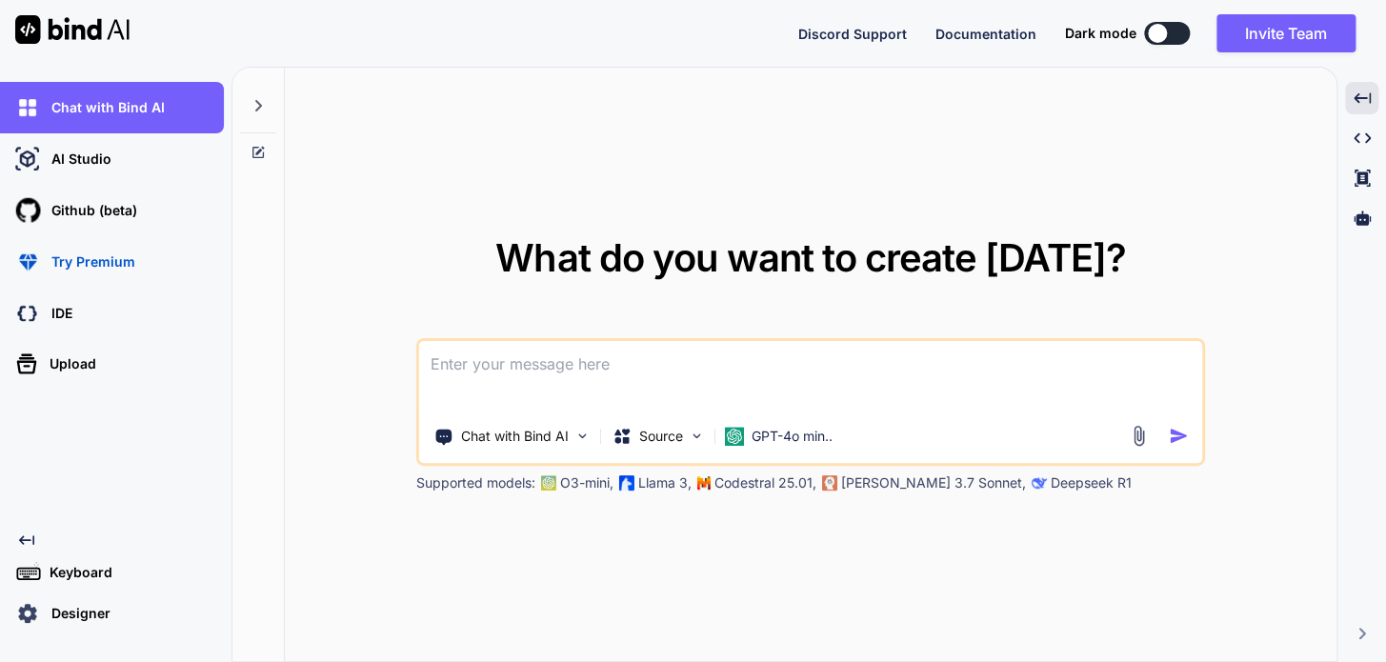
click at [257, 103] on icon at bounding box center [257, 105] width 7 height 11
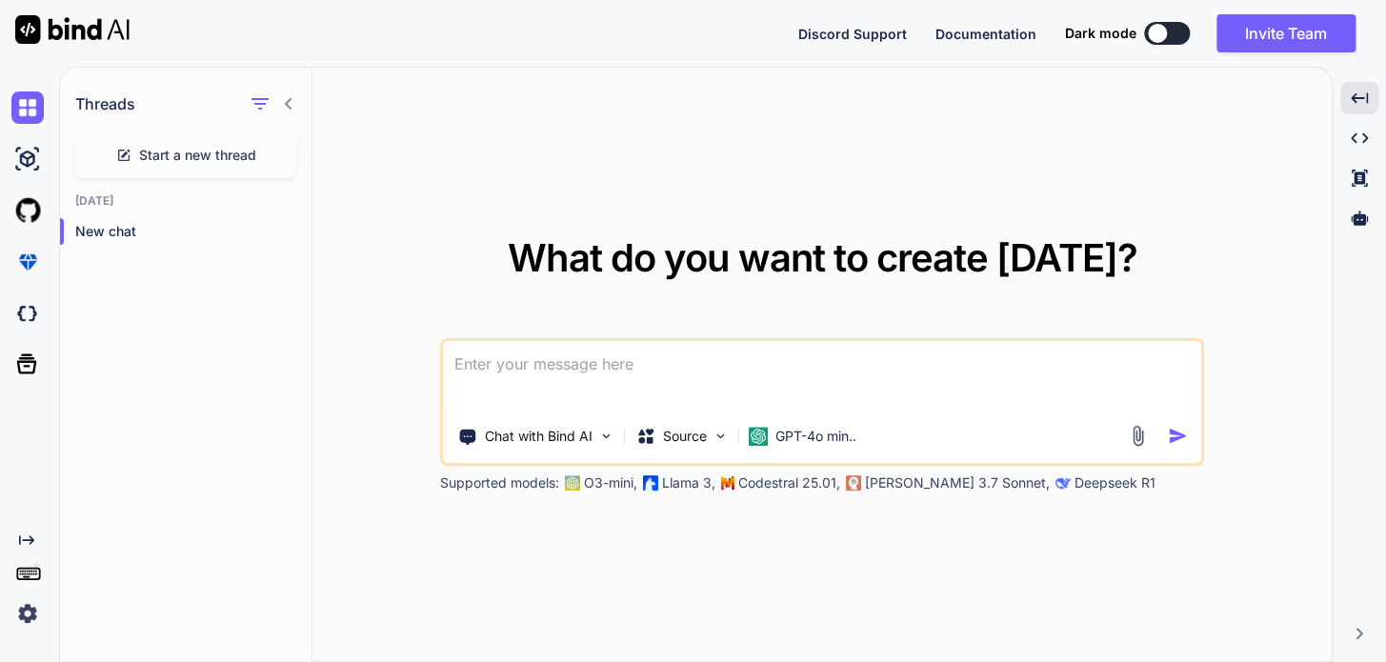
click at [187, 154] on span "Start a new thread" at bounding box center [197, 155] width 117 height 19
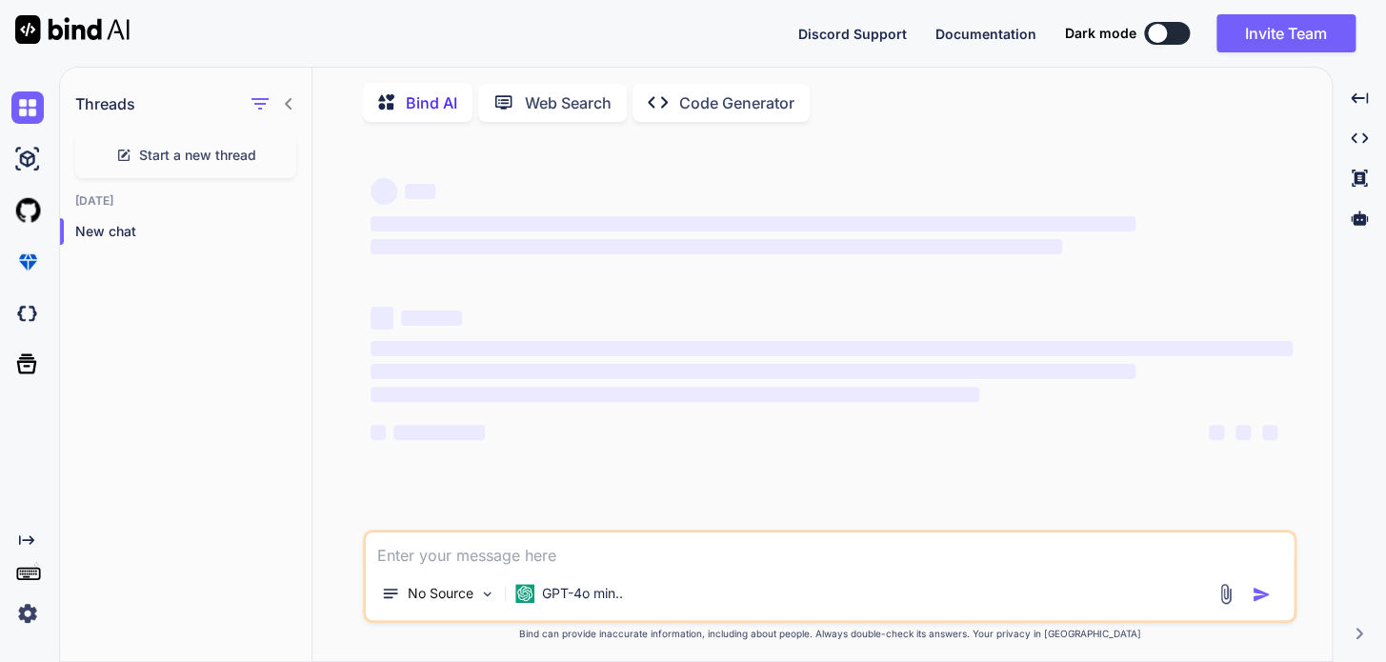
click at [187, 154] on span "Start a new thread" at bounding box center [197, 155] width 117 height 19
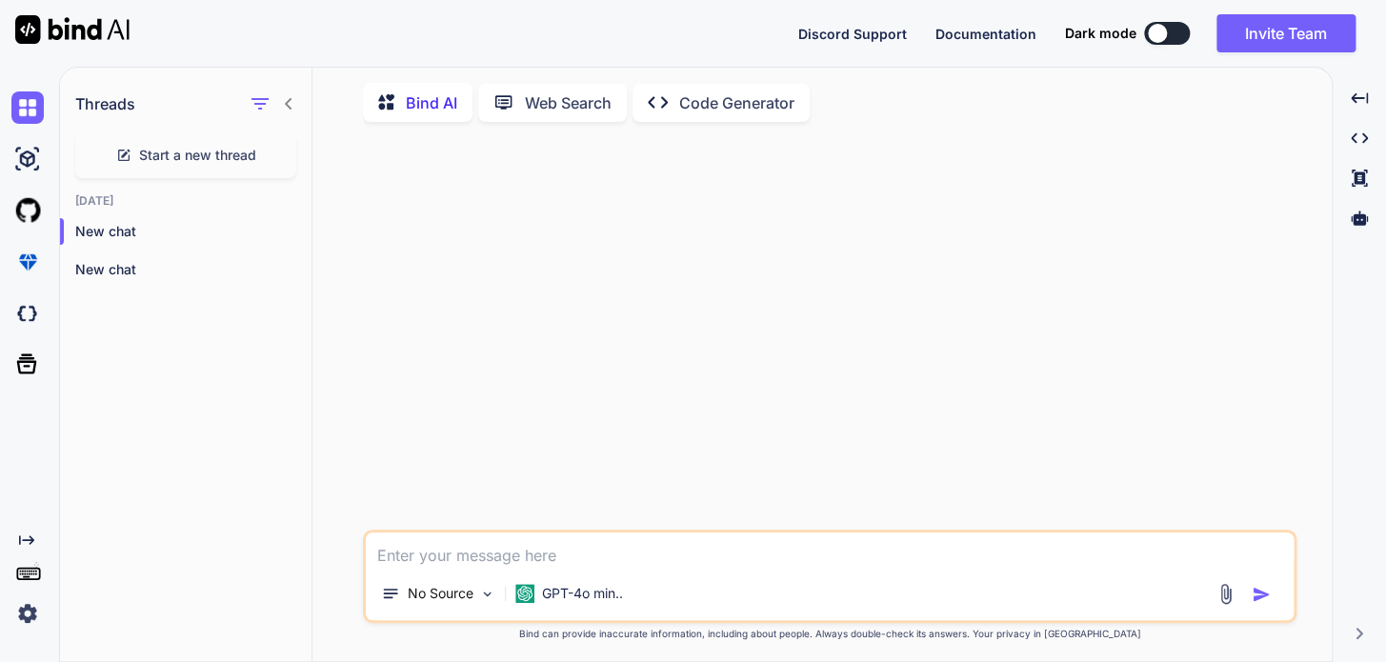
click at [289, 91] on div at bounding box center [272, 103] width 50 height 27
click at [286, 98] on icon at bounding box center [288, 103] width 15 height 15
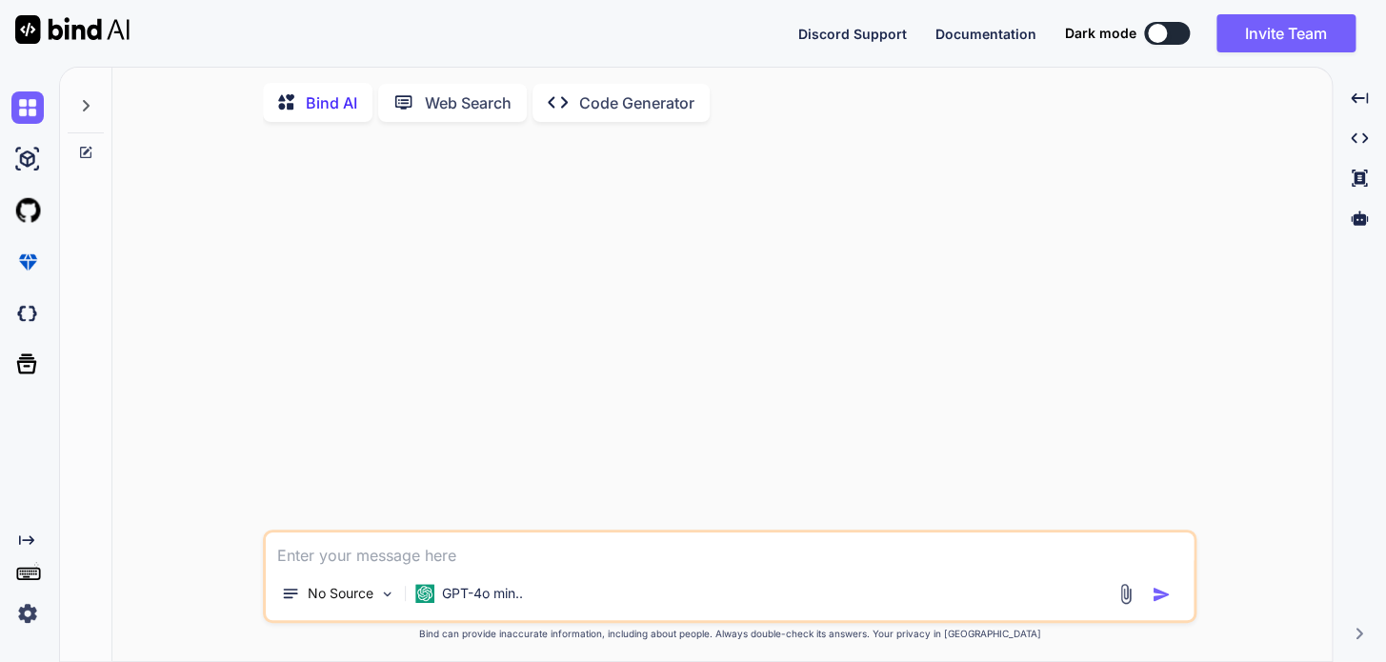
click at [437, 105] on p "Web Search" at bounding box center [468, 102] width 87 height 23
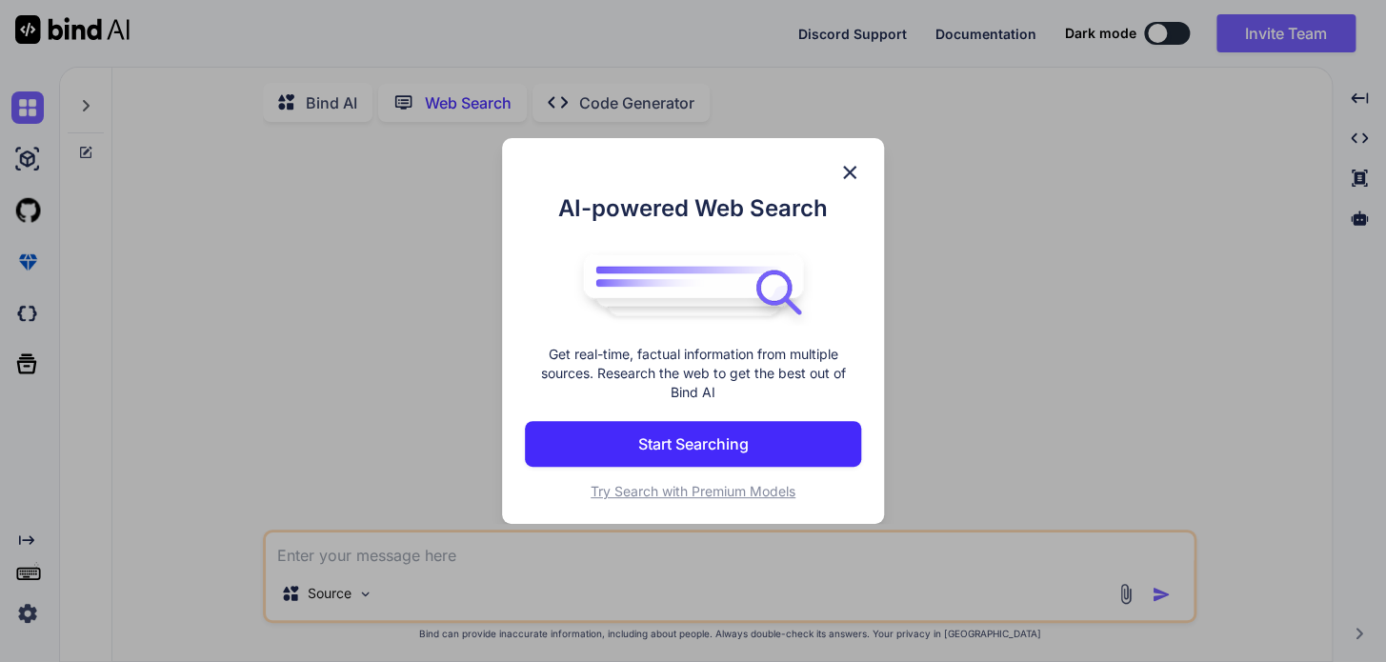
scroll to position [7, 0]
click at [981, 192] on div "AI-powered Web Search Get real-time, factual information from multiple sources.…" at bounding box center [693, 331] width 1386 height 662
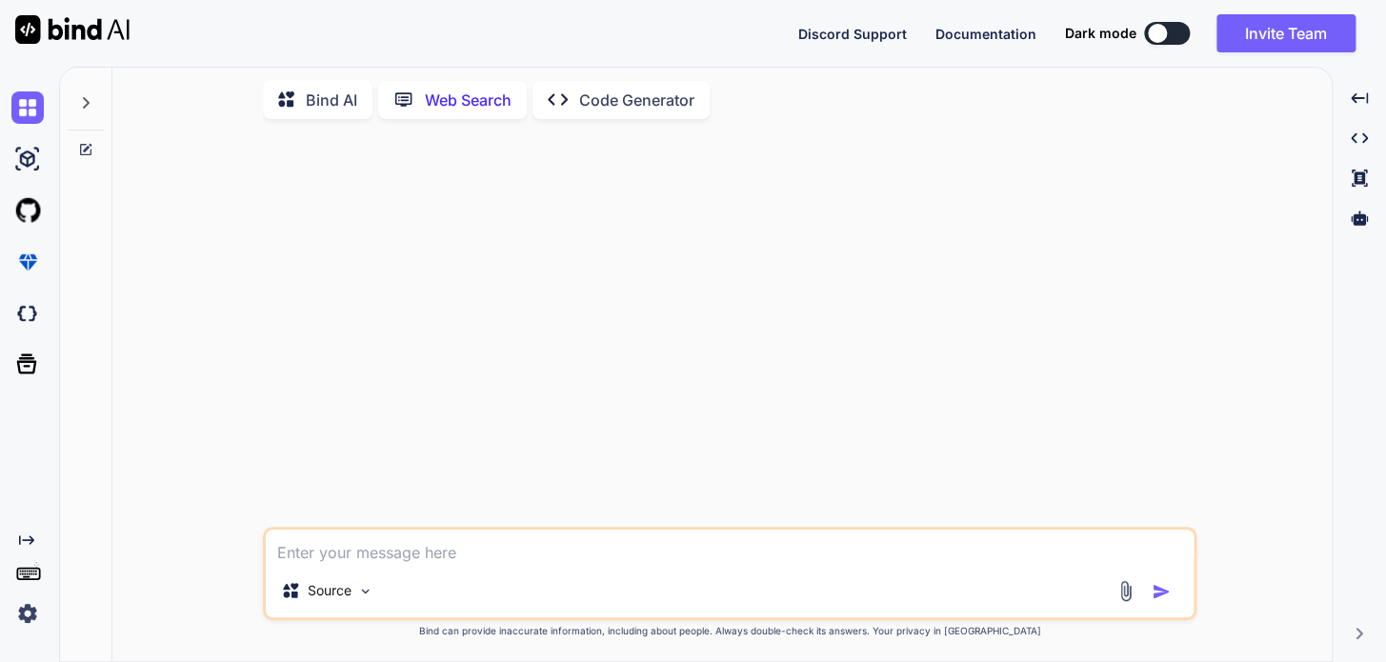
click at [29, 535] on icon "Created with Pixso." at bounding box center [26, 539] width 15 height 15
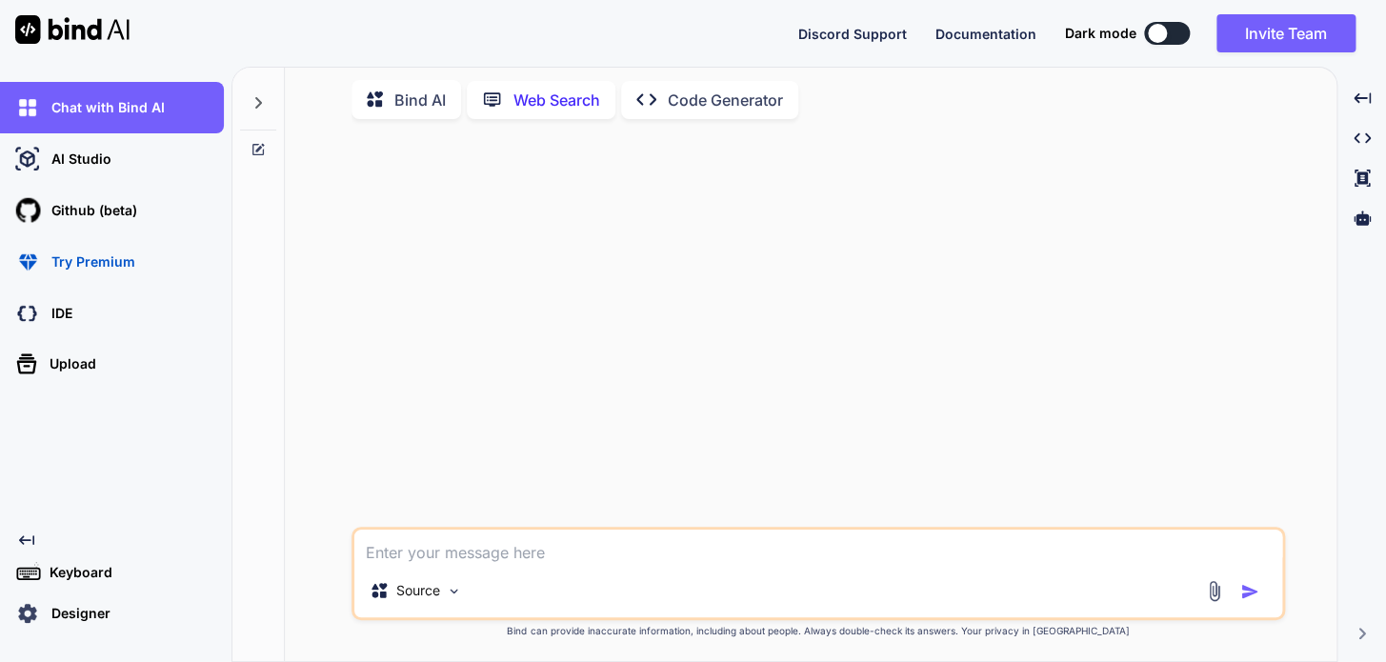
click at [79, 579] on p "Keyboard" at bounding box center [77, 572] width 70 height 19
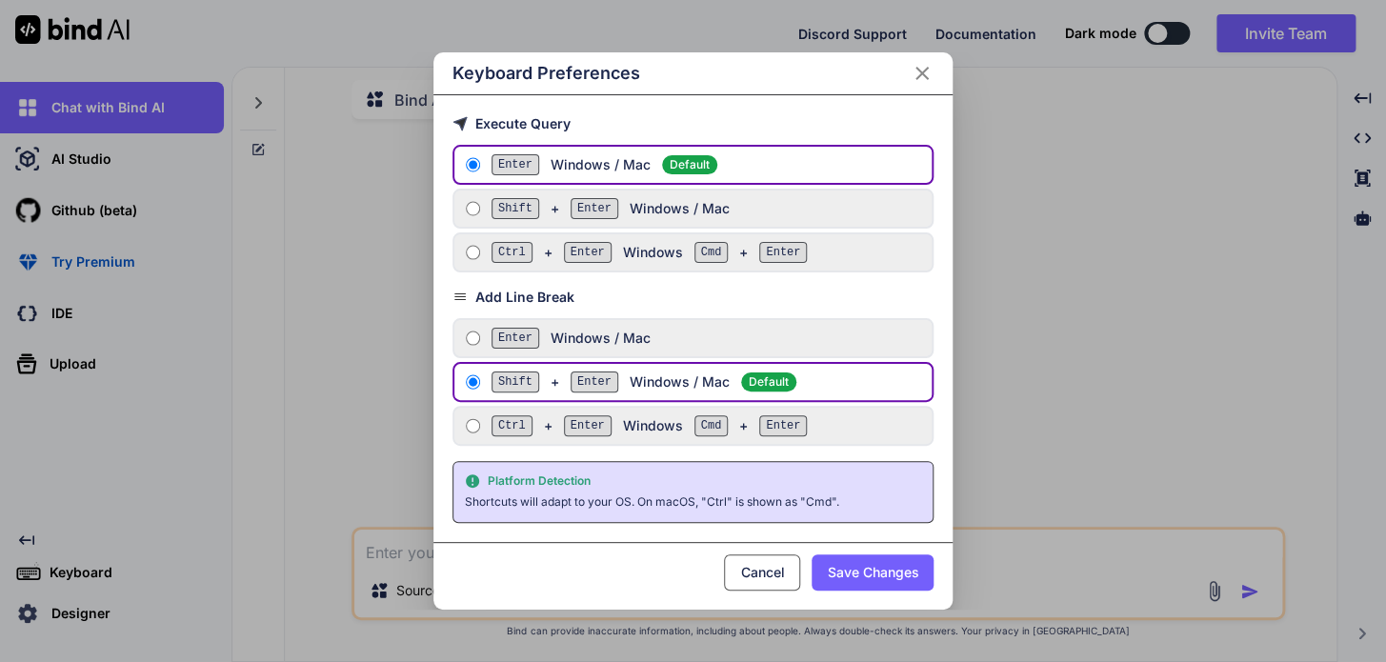
click at [61, 612] on div "Keyboard Preferences Execute Query Enter Windows / Mac Default Shift + Enter Wi…" at bounding box center [693, 331] width 1386 height 662
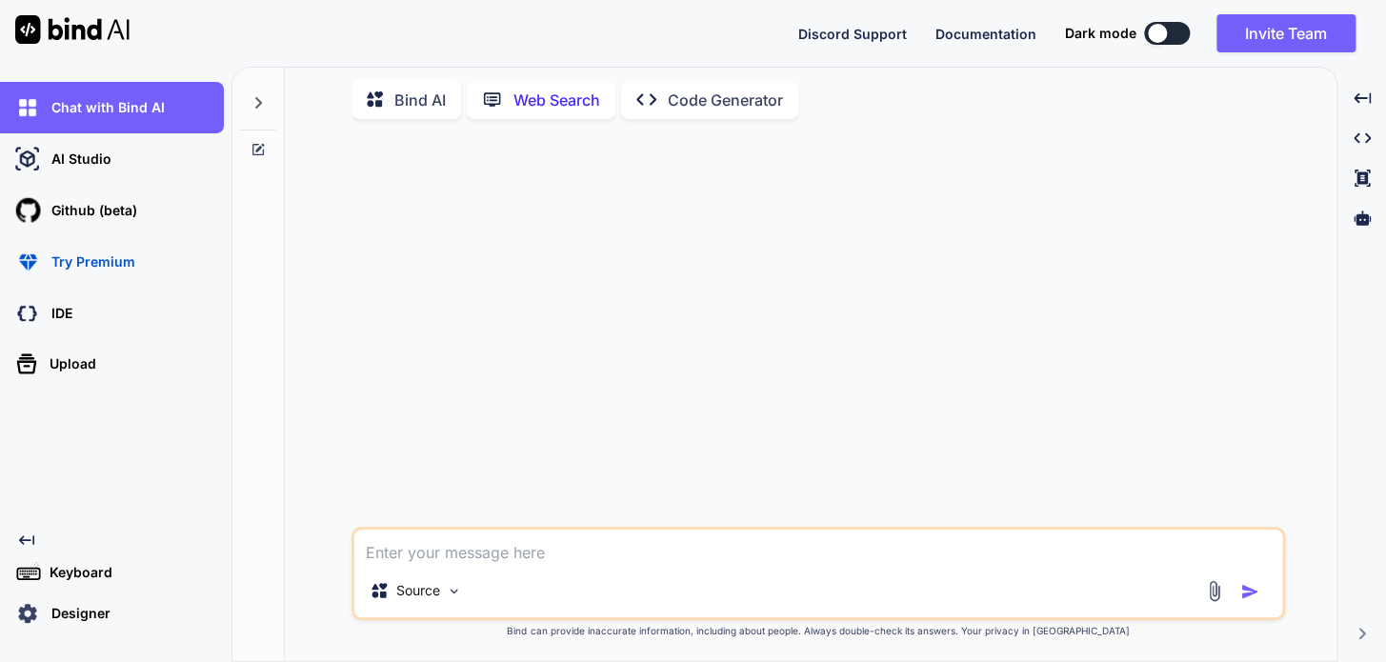
click at [61, 612] on p "Designer" at bounding box center [77, 613] width 67 height 19
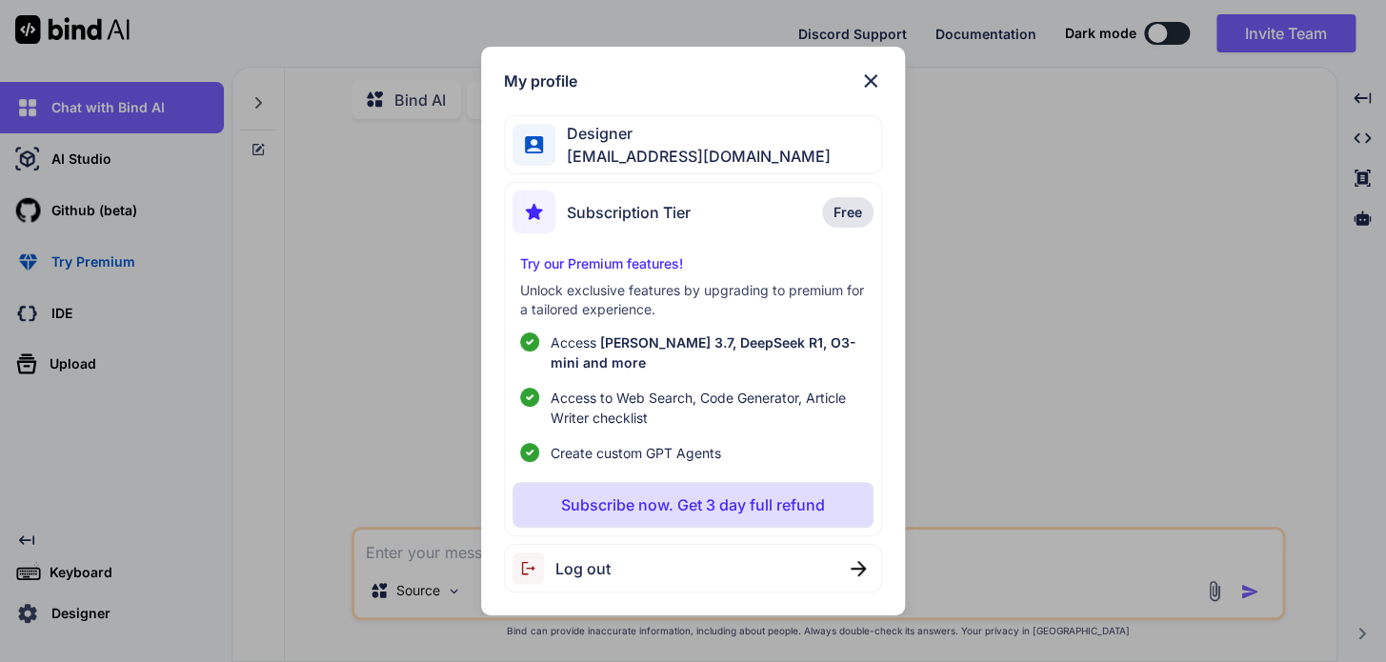
click at [875, 76] on img at bounding box center [870, 81] width 23 height 23
